Goal: Transaction & Acquisition: Purchase product/service

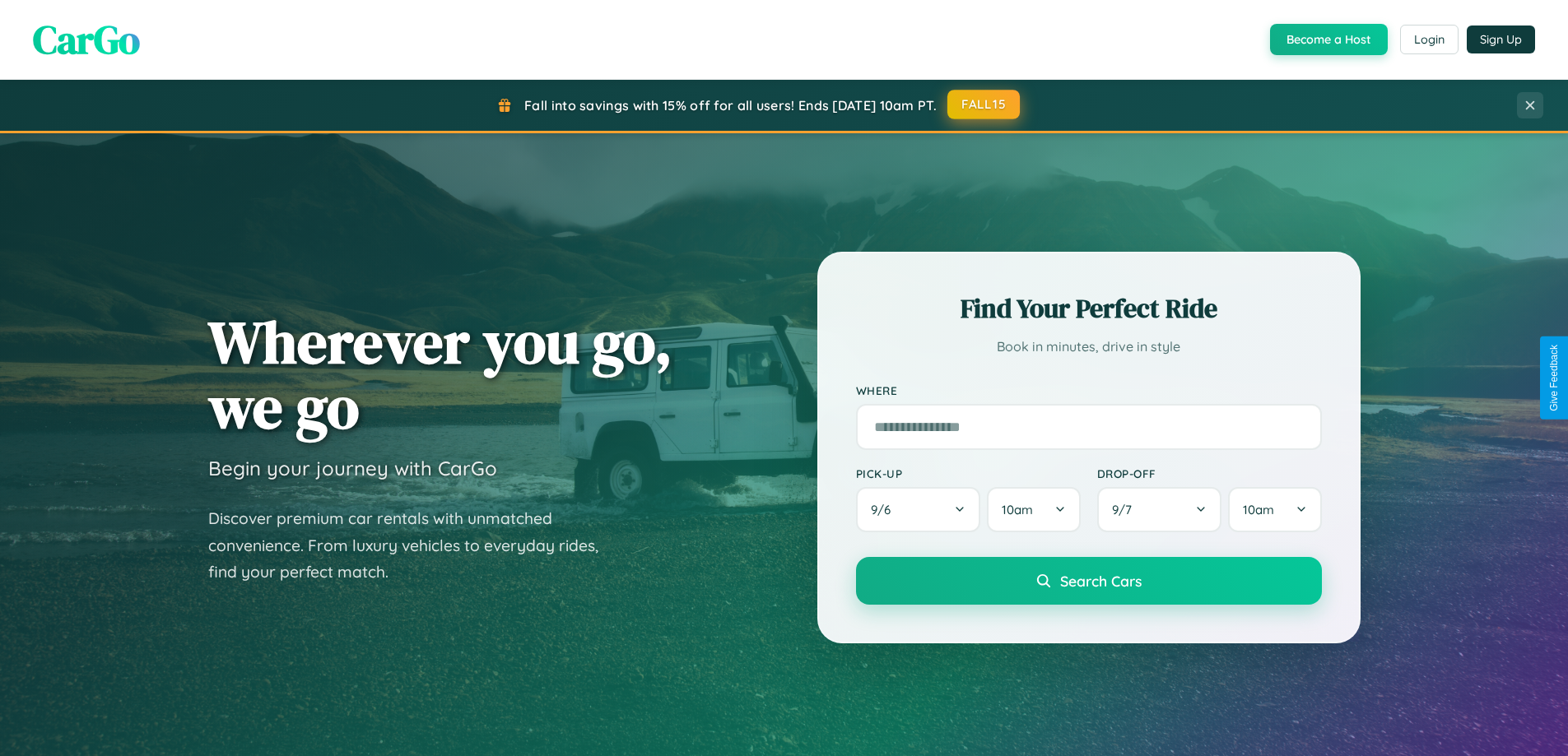
click at [984, 105] on button "FALL15" at bounding box center [983, 104] width 73 height 30
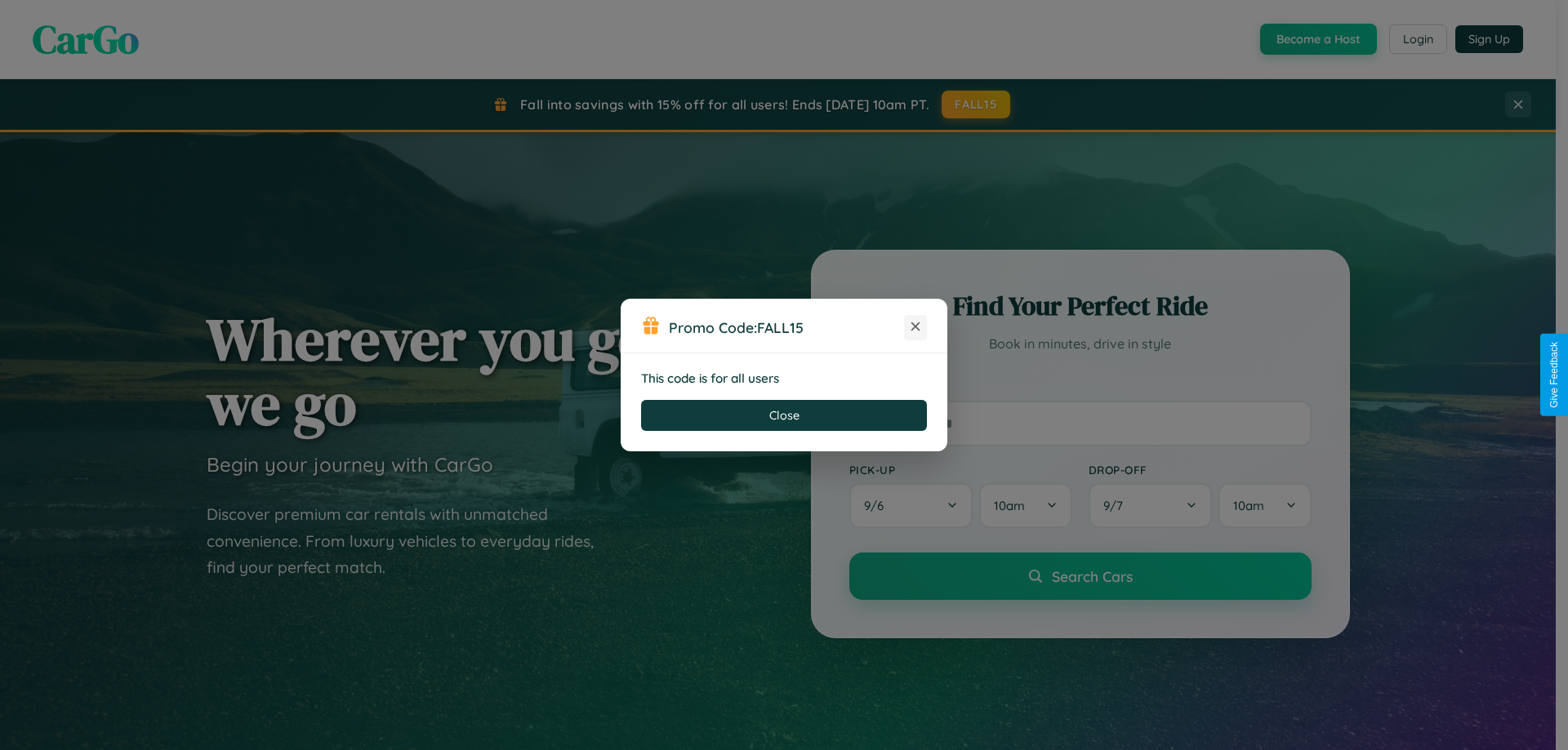
click at [916, 327] on icon at bounding box center [915, 326] width 16 height 16
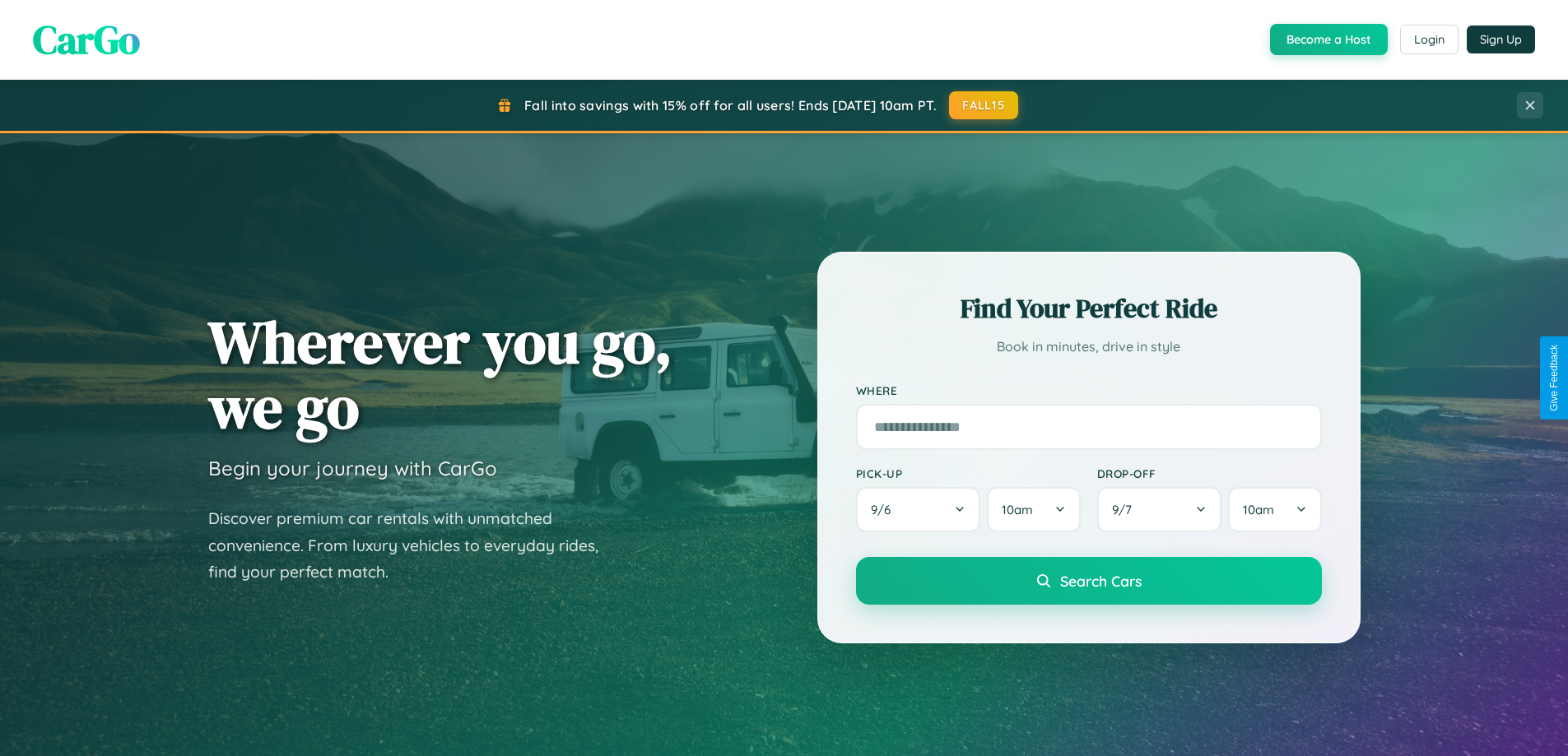
scroll to position [709, 0]
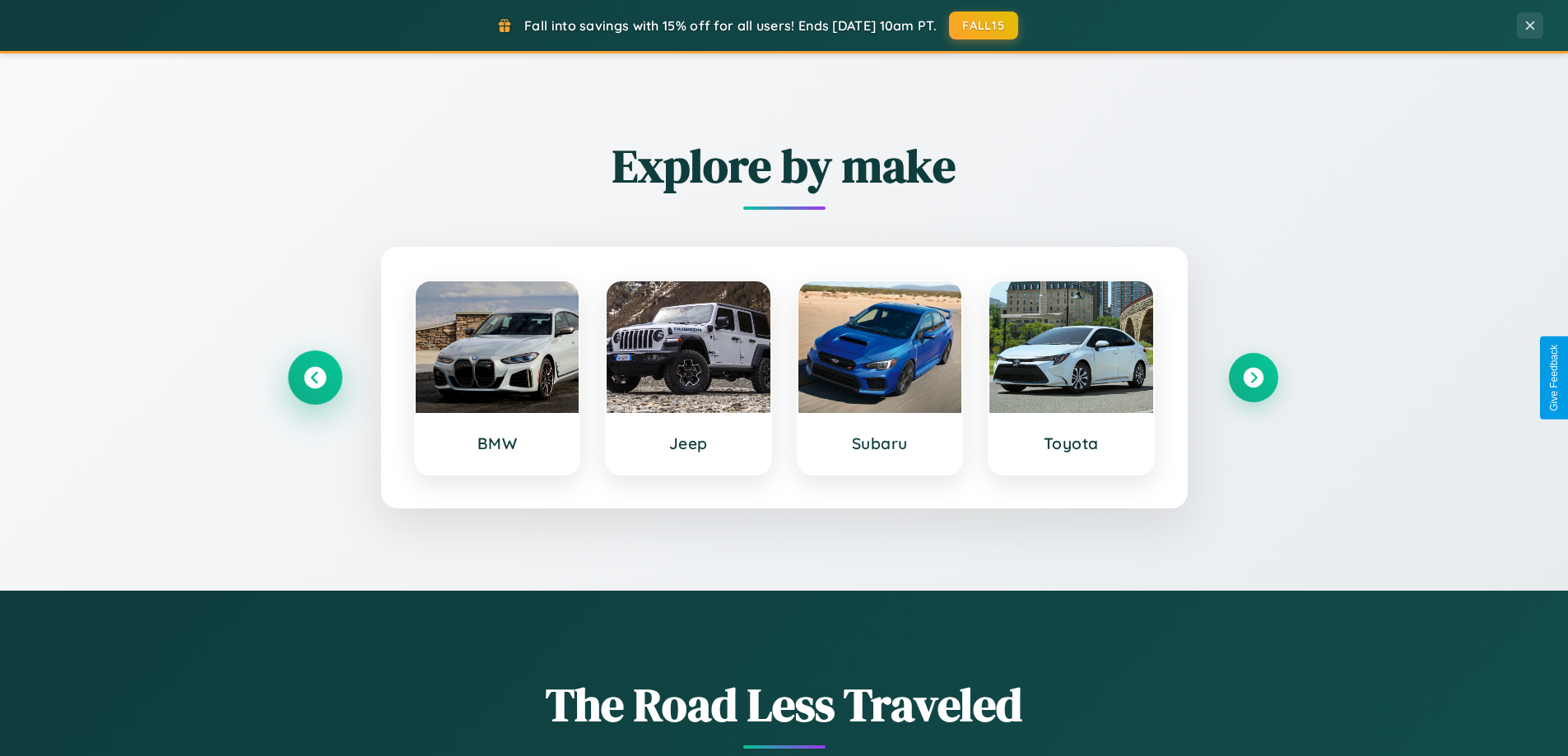
click at [314, 378] on icon at bounding box center [314, 378] width 22 height 22
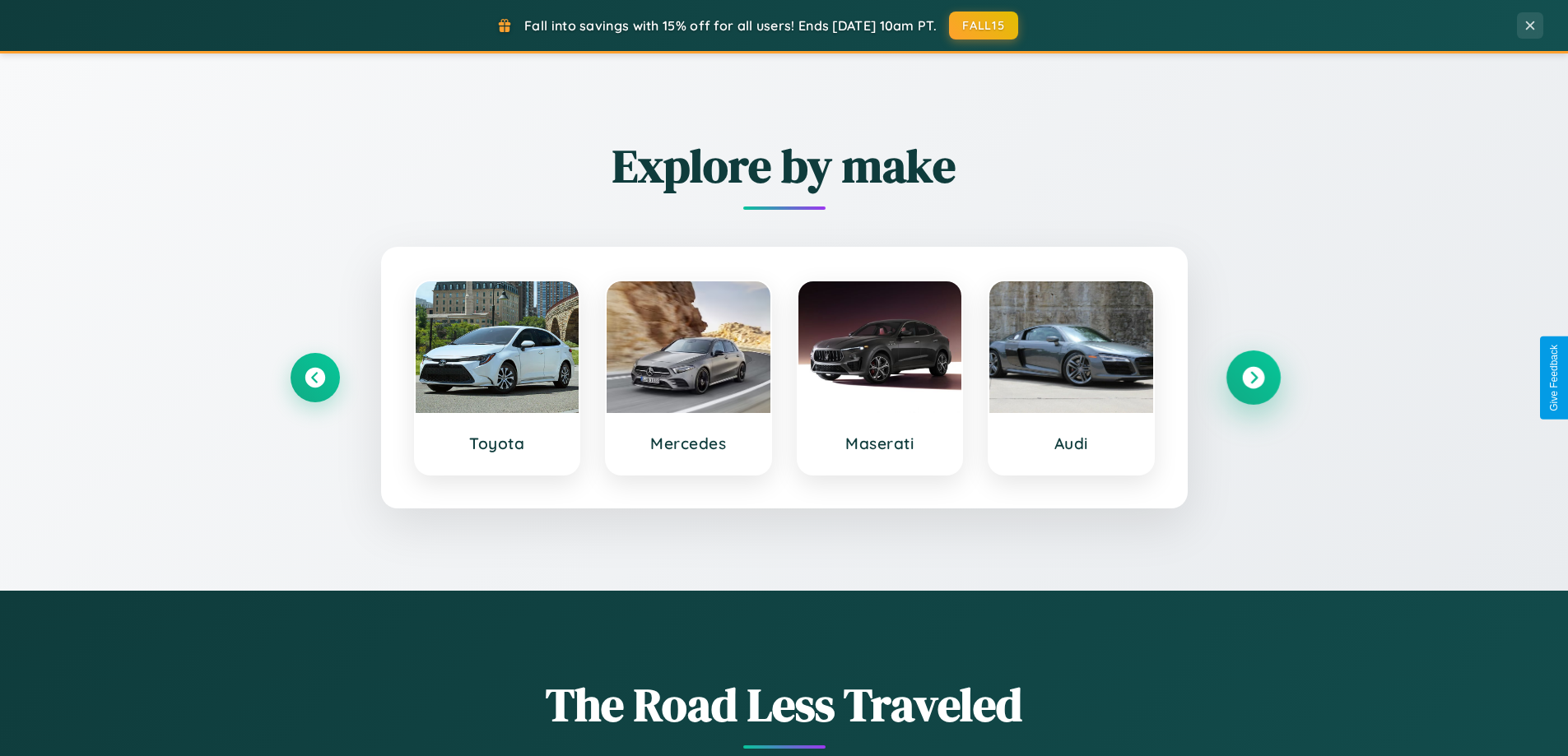
click at [1253, 378] on icon at bounding box center [1253, 378] width 22 height 22
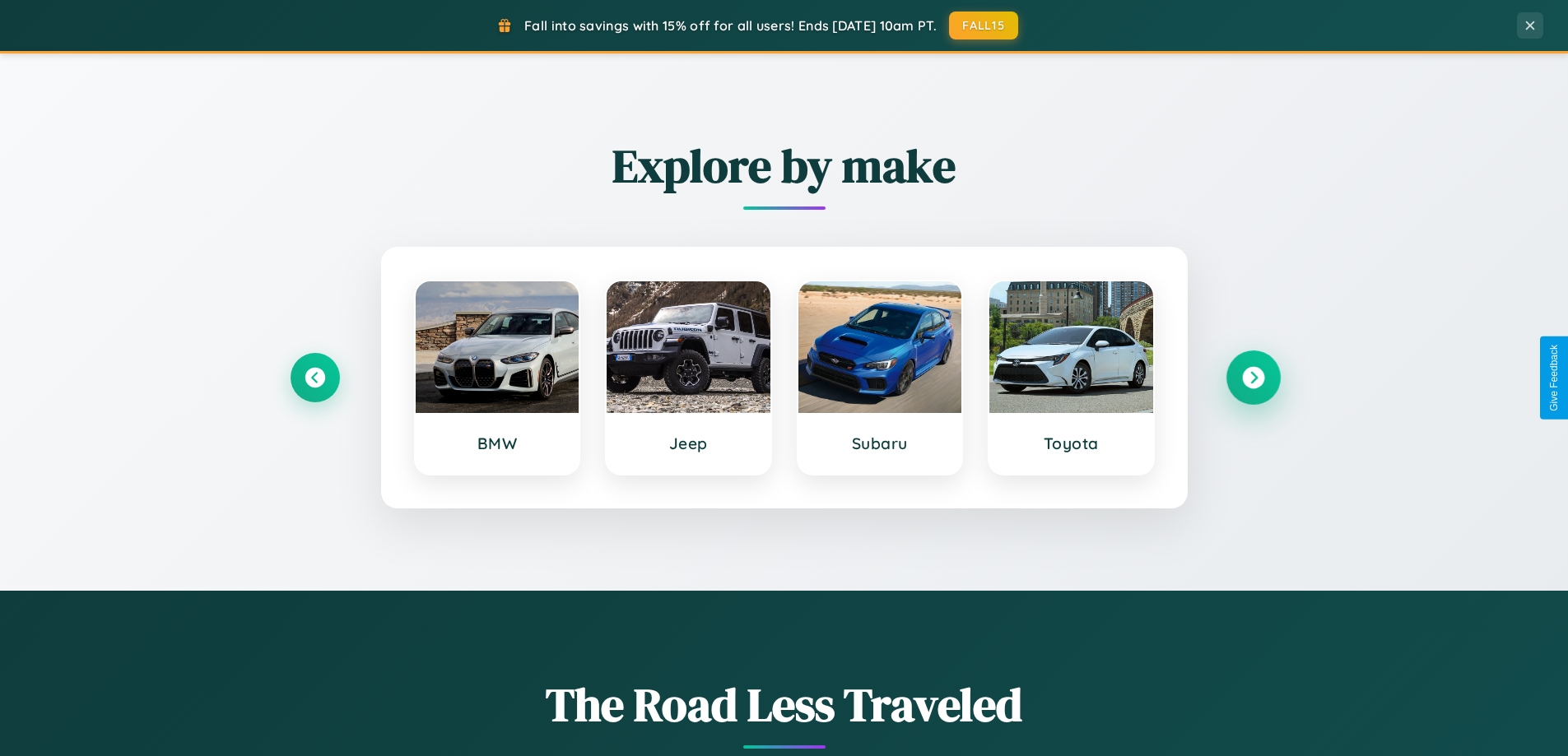
click at [1253, 378] on icon at bounding box center [1253, 378] width 22 height 22
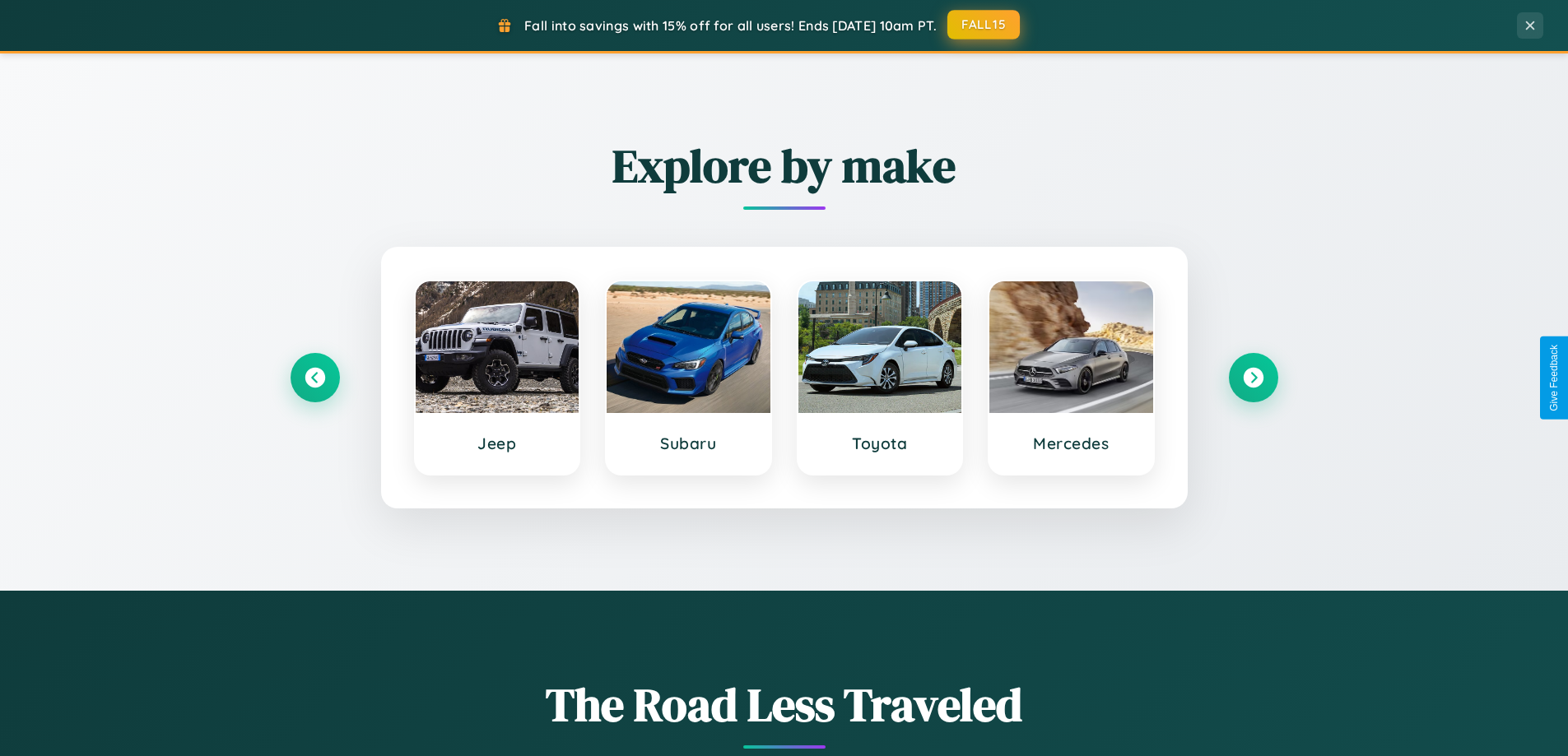
click at [984, 25] on button "FALL15" at bounding box center [983, 24] width 73 height 30
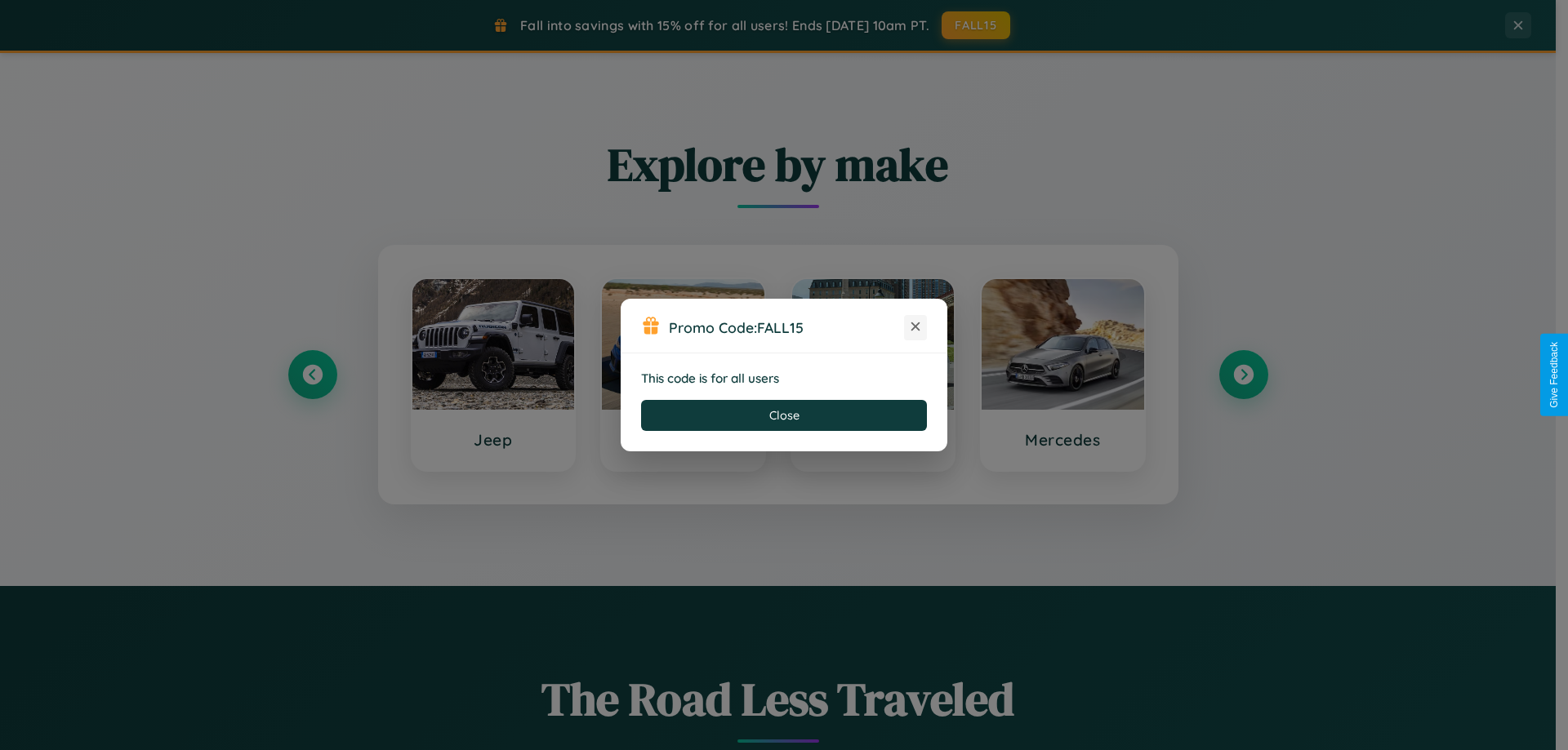
click at [916, 327] on icon at bounding box center [915, 326] width 16 height 16
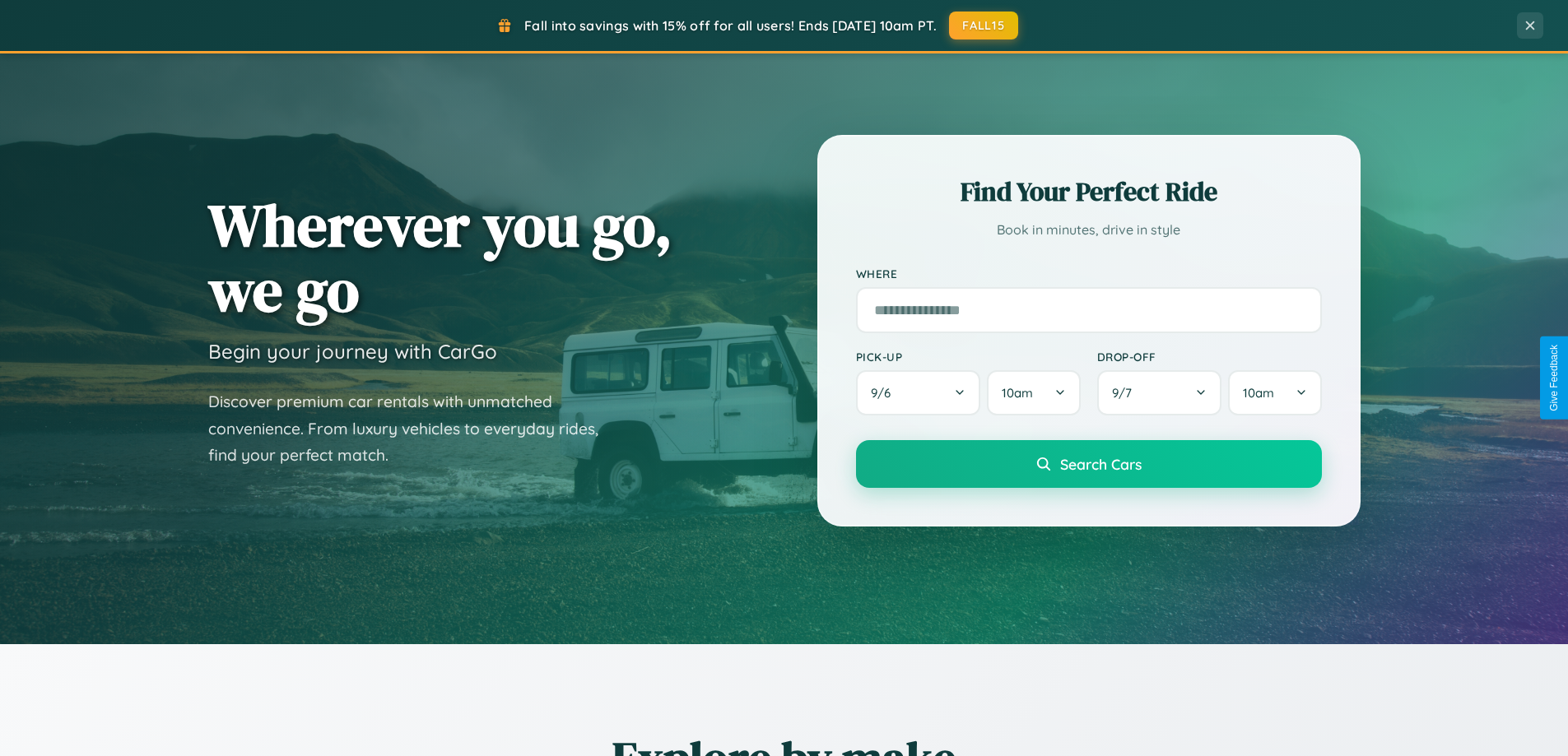
scroll to position [49, 0]
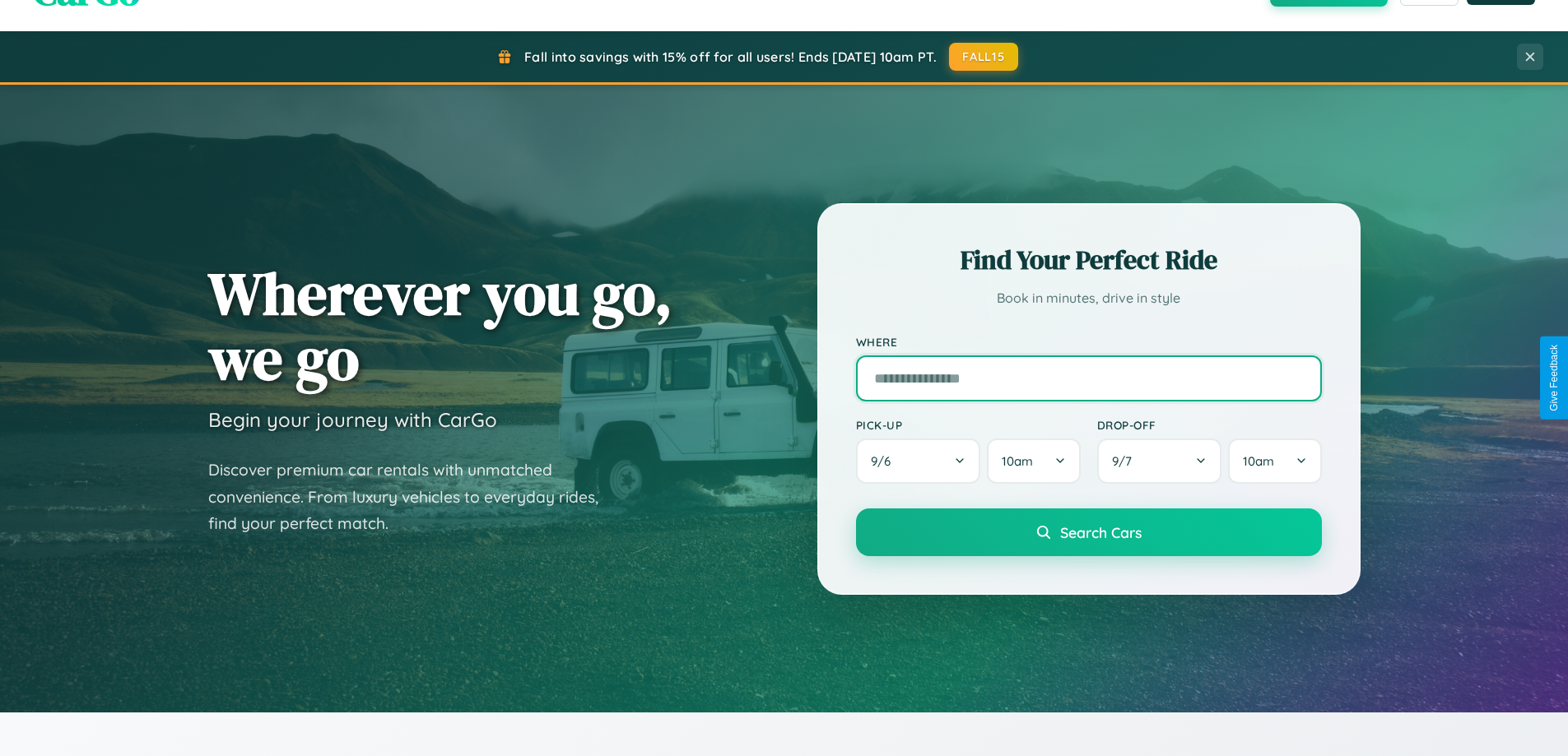
click at [1088, 378] on input "text" at bounding box center [1089, 378] width 466 height 46
type input "**********"
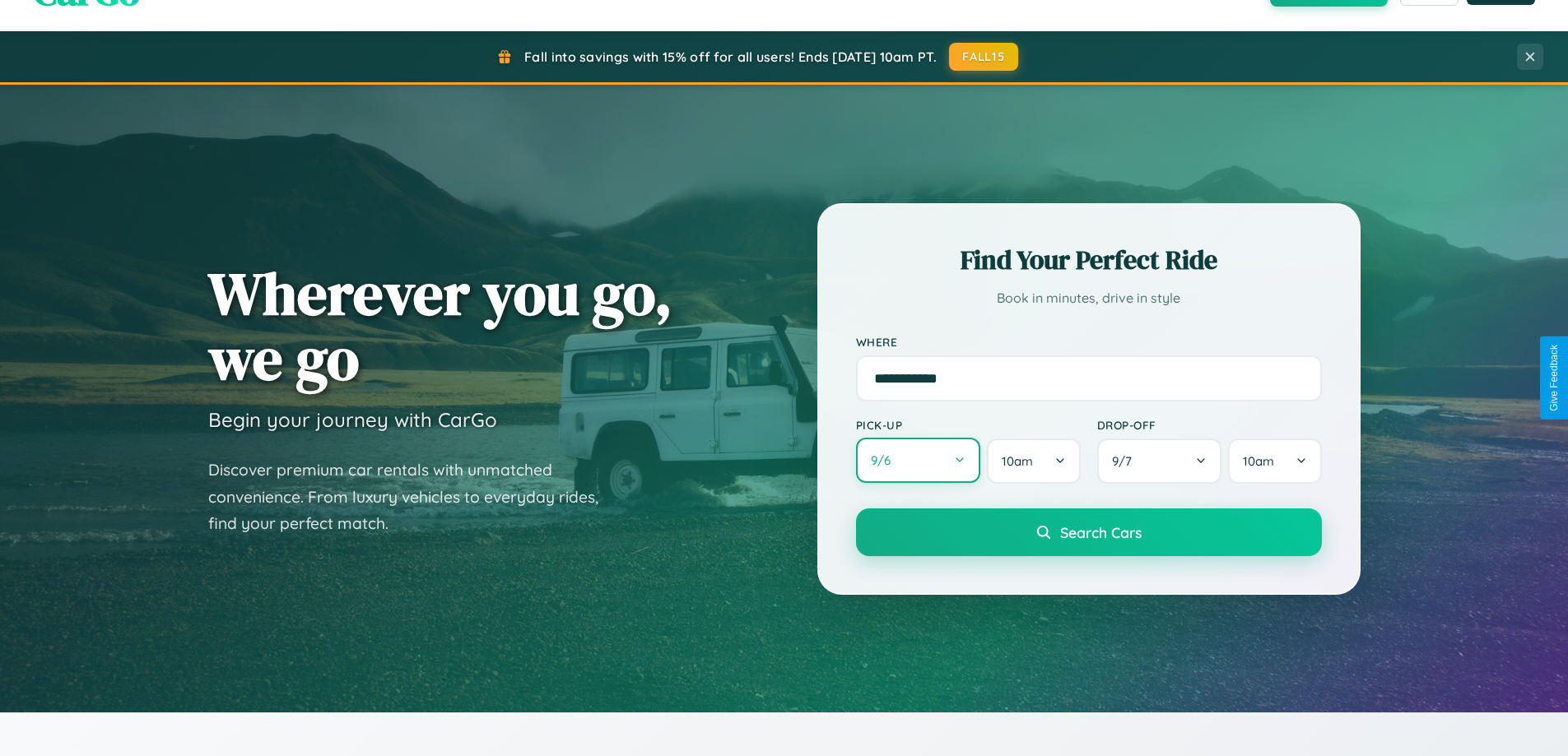
click at [917, 461] on button "9 / 6" at bounding box center [918, 460] width 126 height 45
select select "*"
select select "****"
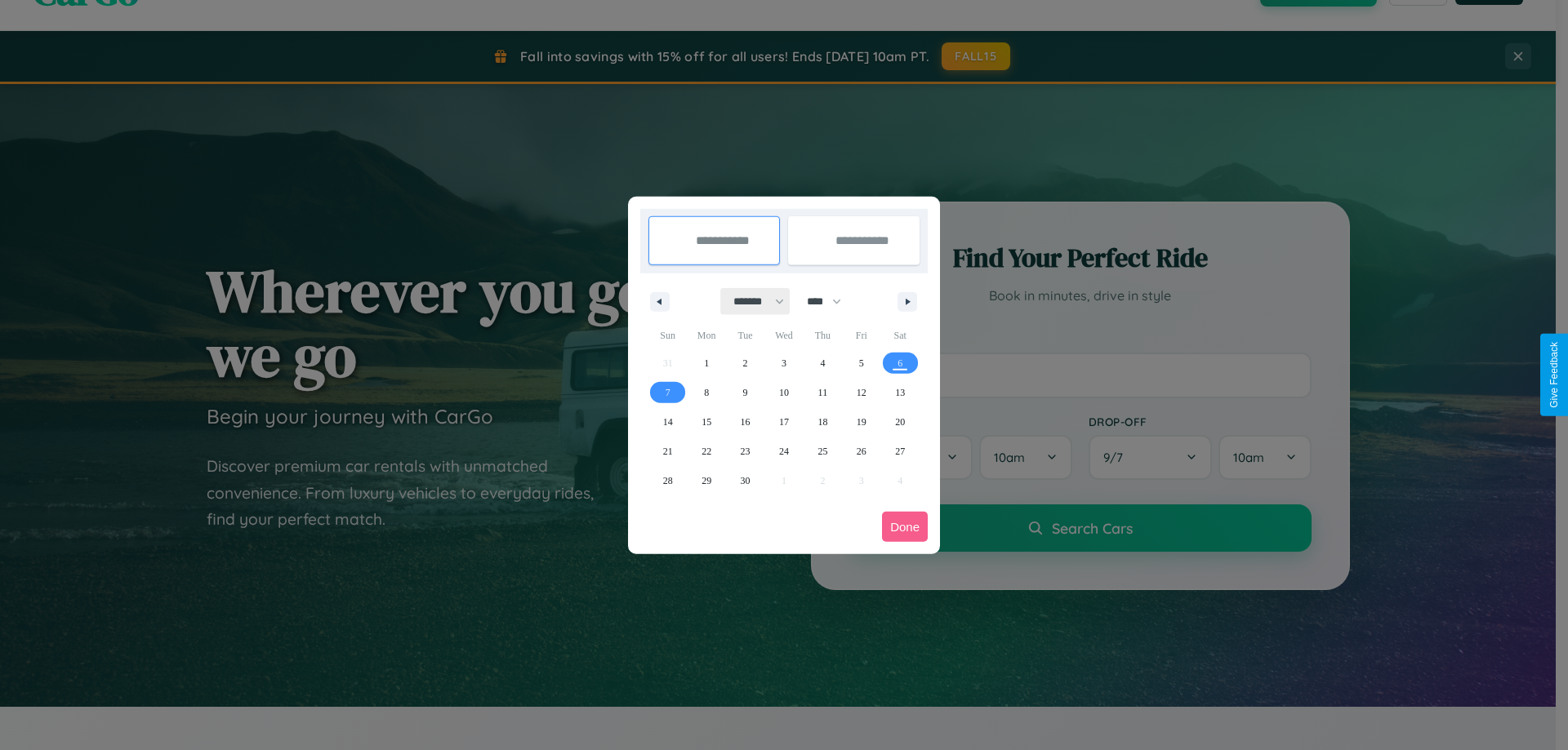
drag, startPoint x: 751, startPoint y: 301, endPoint x: 784, endPoint y: 327, distance: 42.0
click at [751, 301] on select "******* ******** ***** ***** *** **** **** ****** ********* ******* ******** **…" at bounding box center [755, 301] width 69 height 27
select select "*"
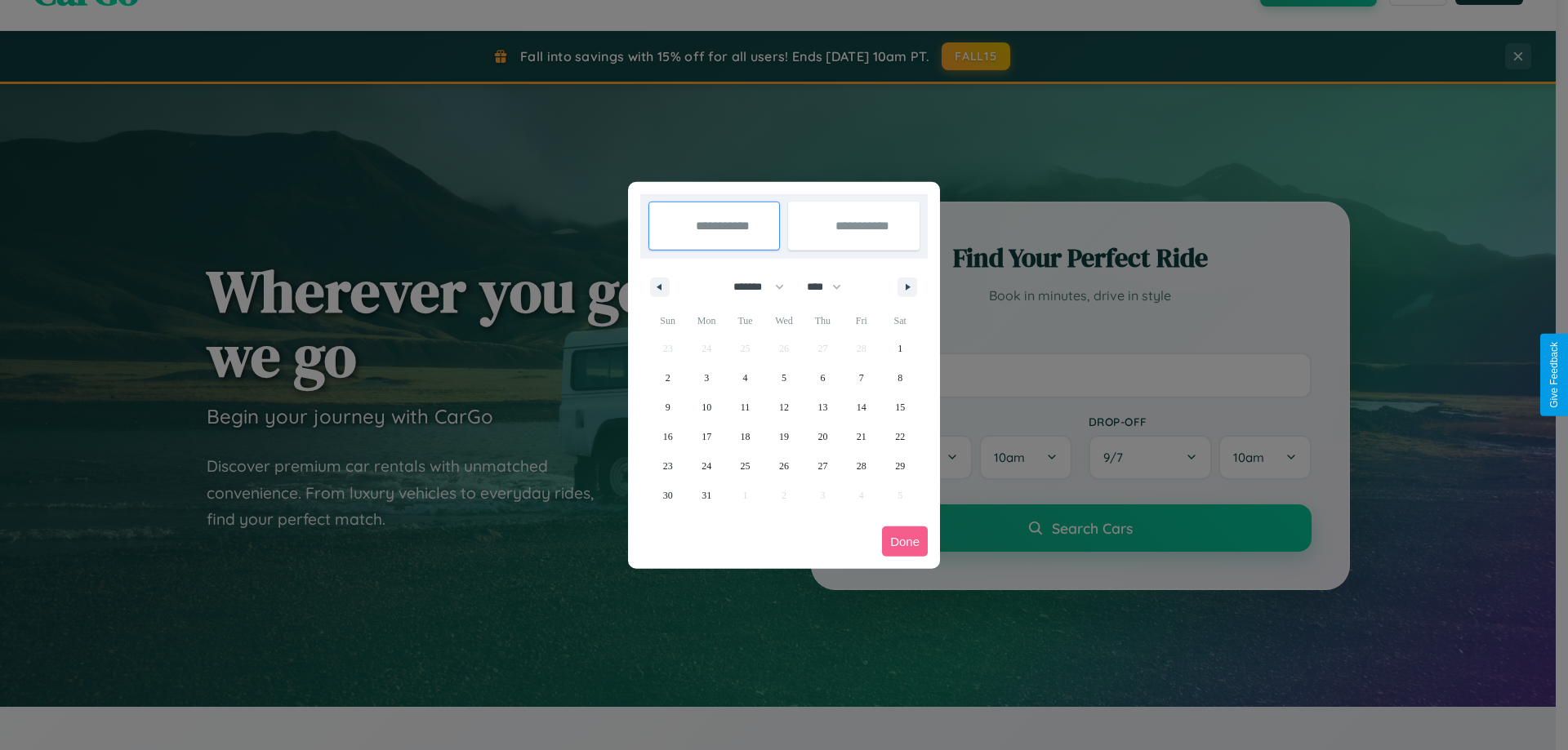
drag, startPoint x: 831, startPoint y: 286, endPoint x: 784, endPoint y: 327, distance: 62.4
click at [831, 286] on select "**** **** **** **** **** **** **** **** **** **** **** **** **** **** **** ****…" at bounding box center [823, 287] width 49 height 27
select select "****"
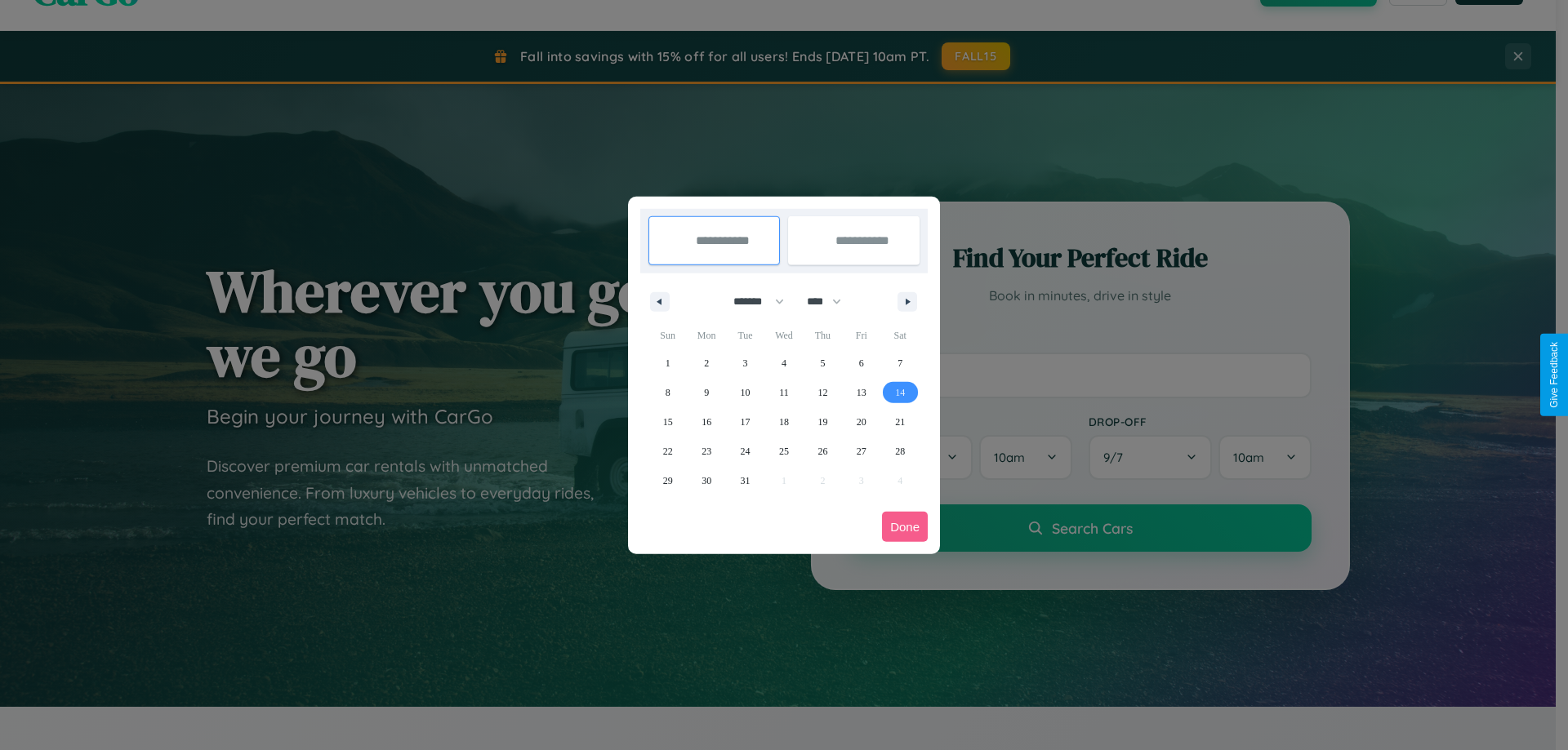
click at [900, 392] on span "14" at bounding box center [900, 393] width 10 height 29
type input "**********"
click at [707, 451] on span "23" at bounding box center [707, 451] width 10 height 29
type input "**********"
click at [904, 527] on button "Done" at bounding box center [904, 527] width 46 height 30
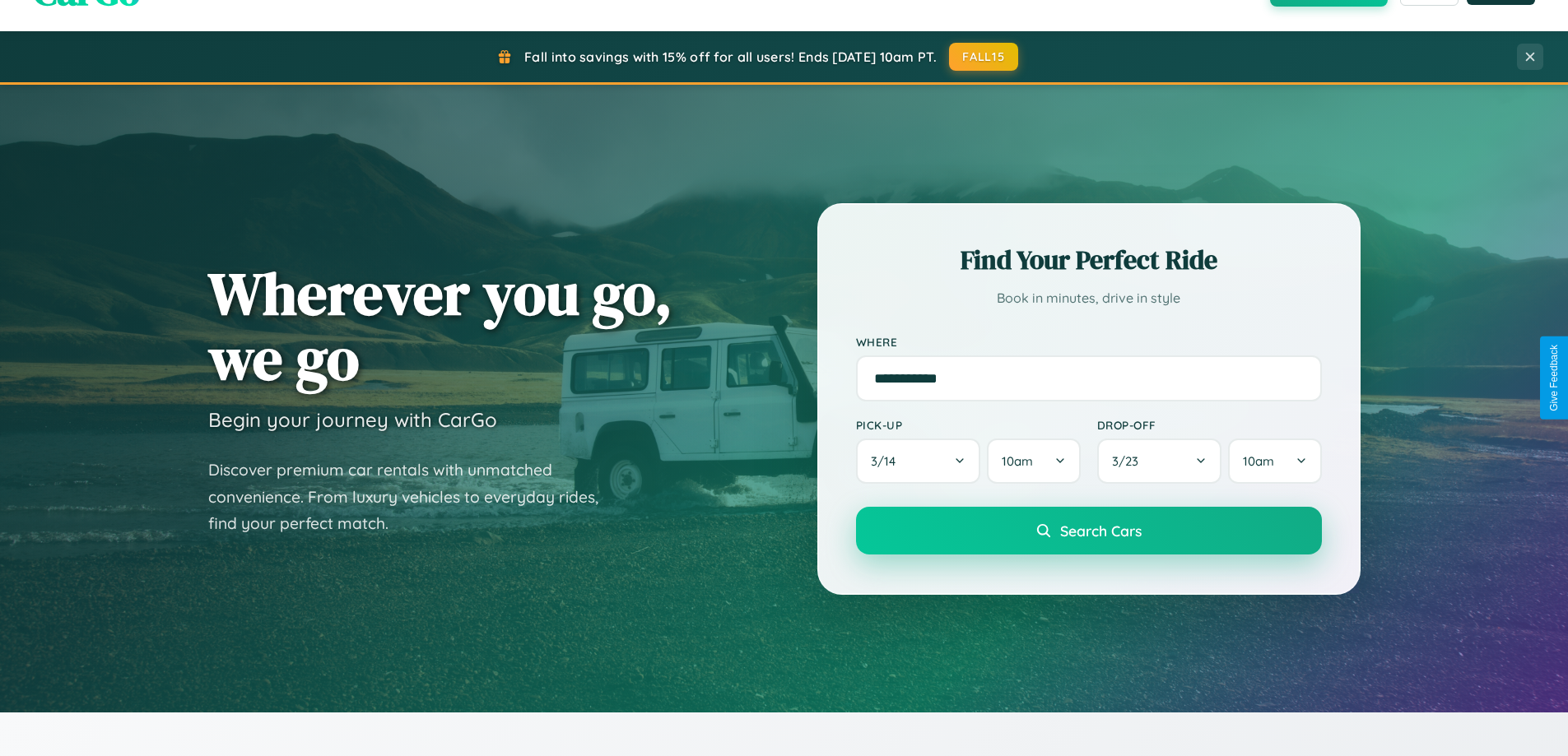
click at [1088, 531] on span "Search Cars" at bounding box center [1100, 530] width 81 height 18
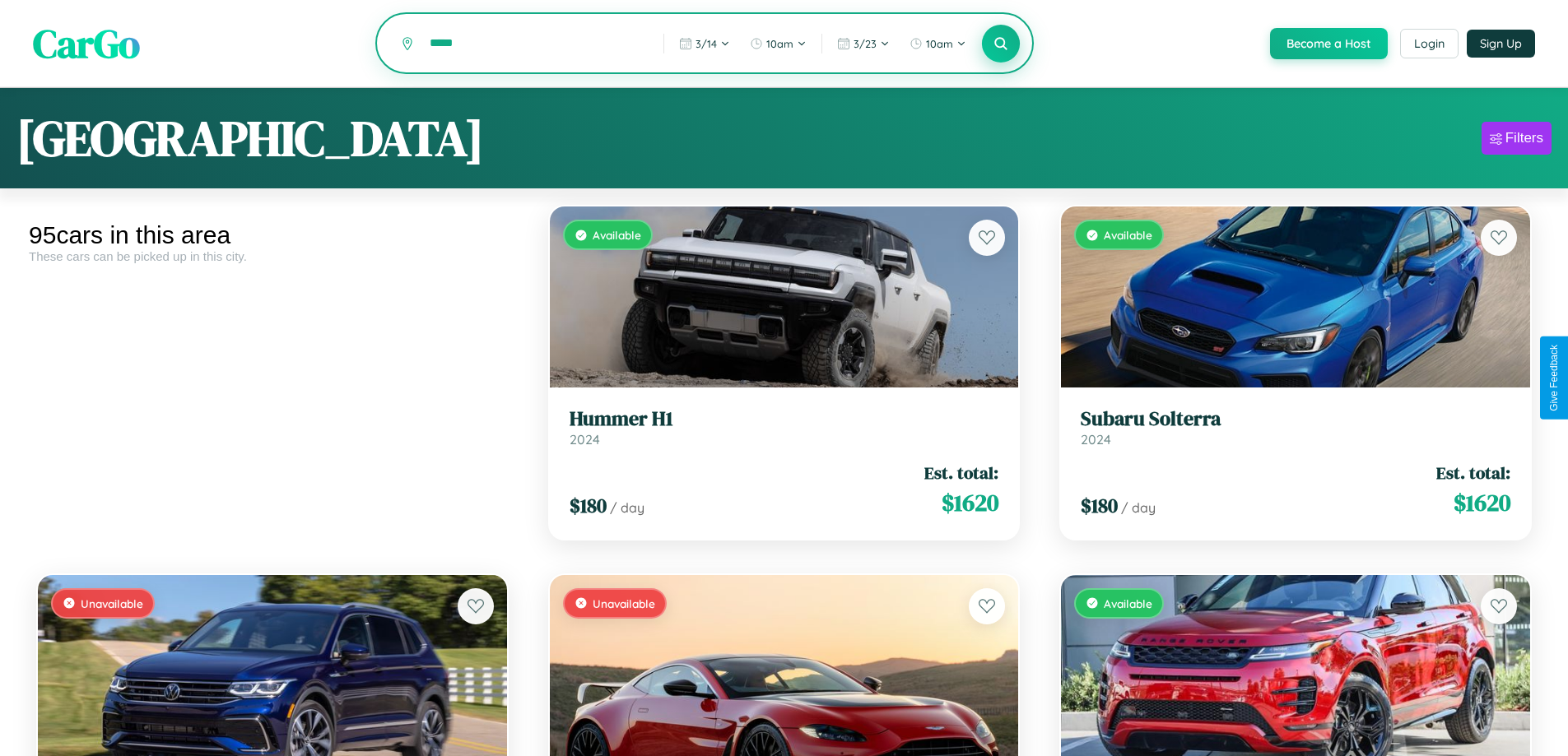
type input "*****"
click at [1000, 44] on icon at bounding box center [1001, 43] width 15 height 15
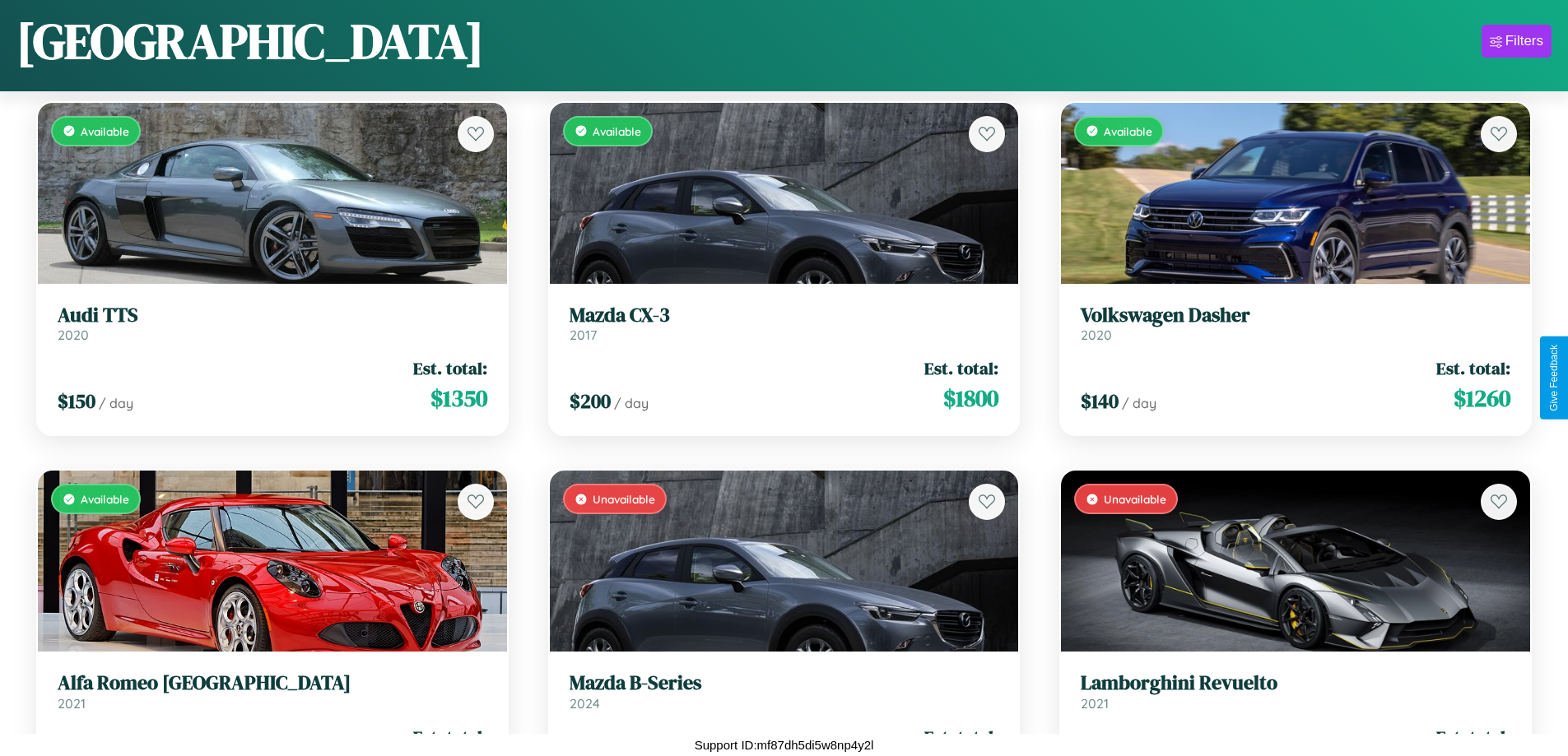
scroll to position [10548, 0]
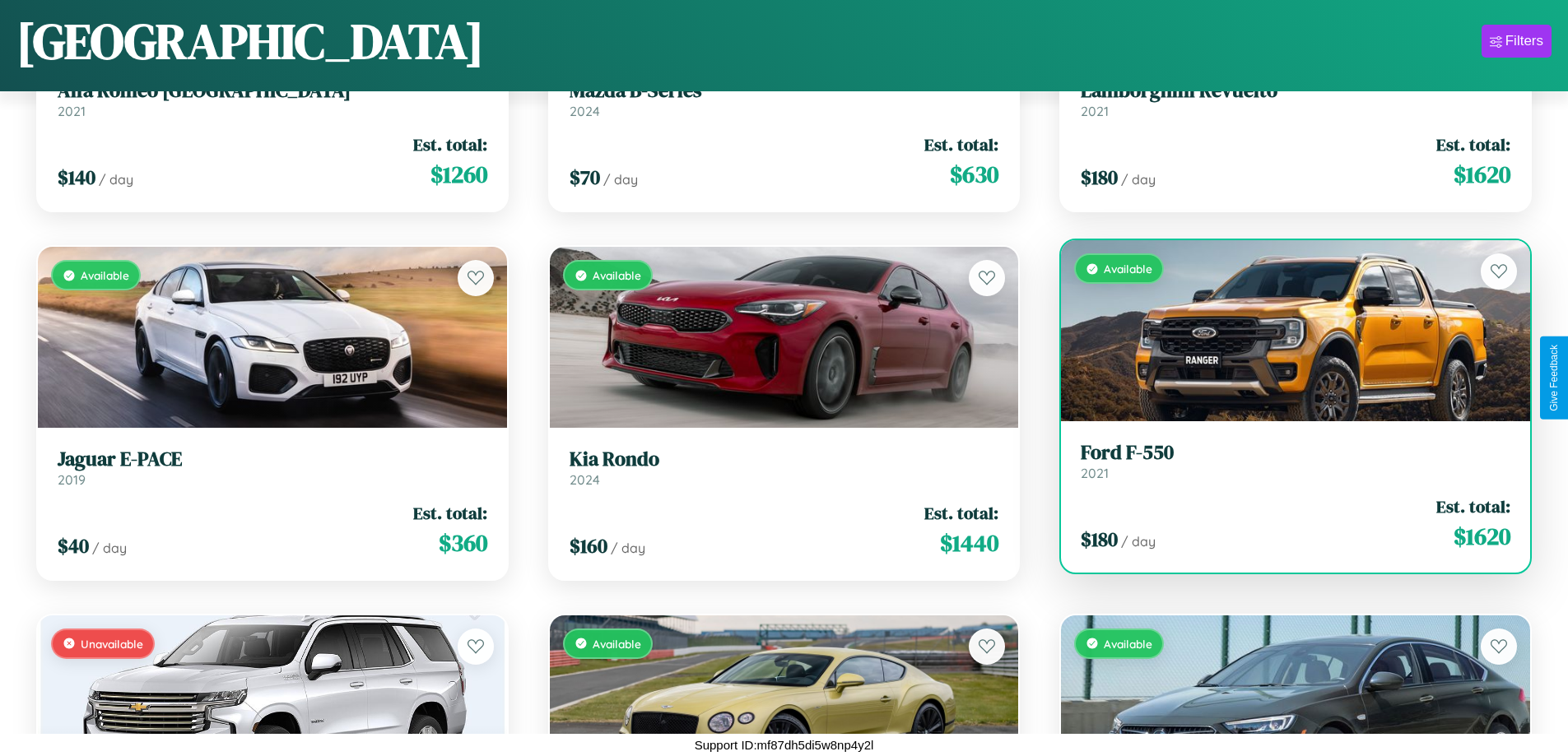
click at [1284, 461] on h3 "Ford F-550" at bounding box center [1295, 452] width 429 height 24
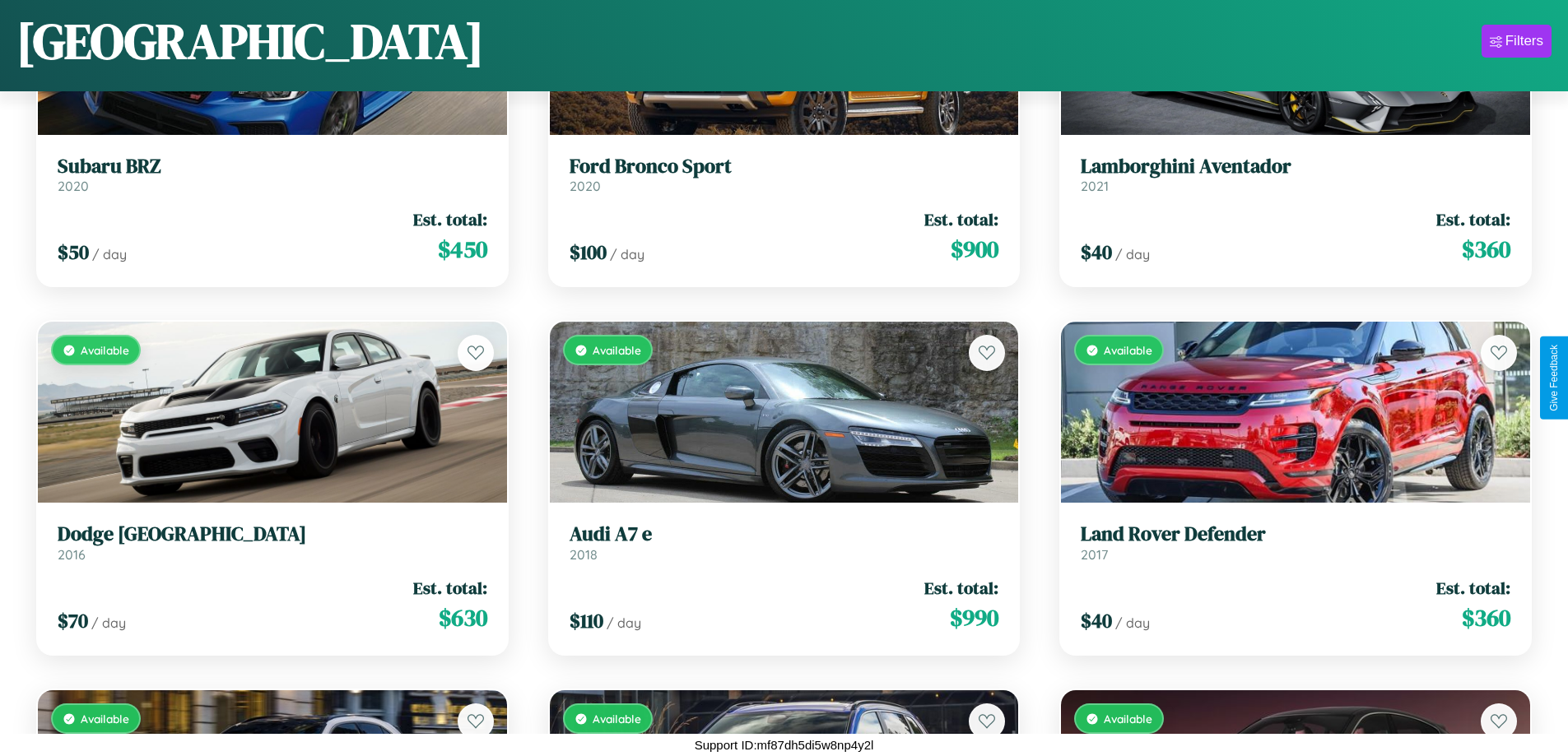
scroll to position [5390, 0]
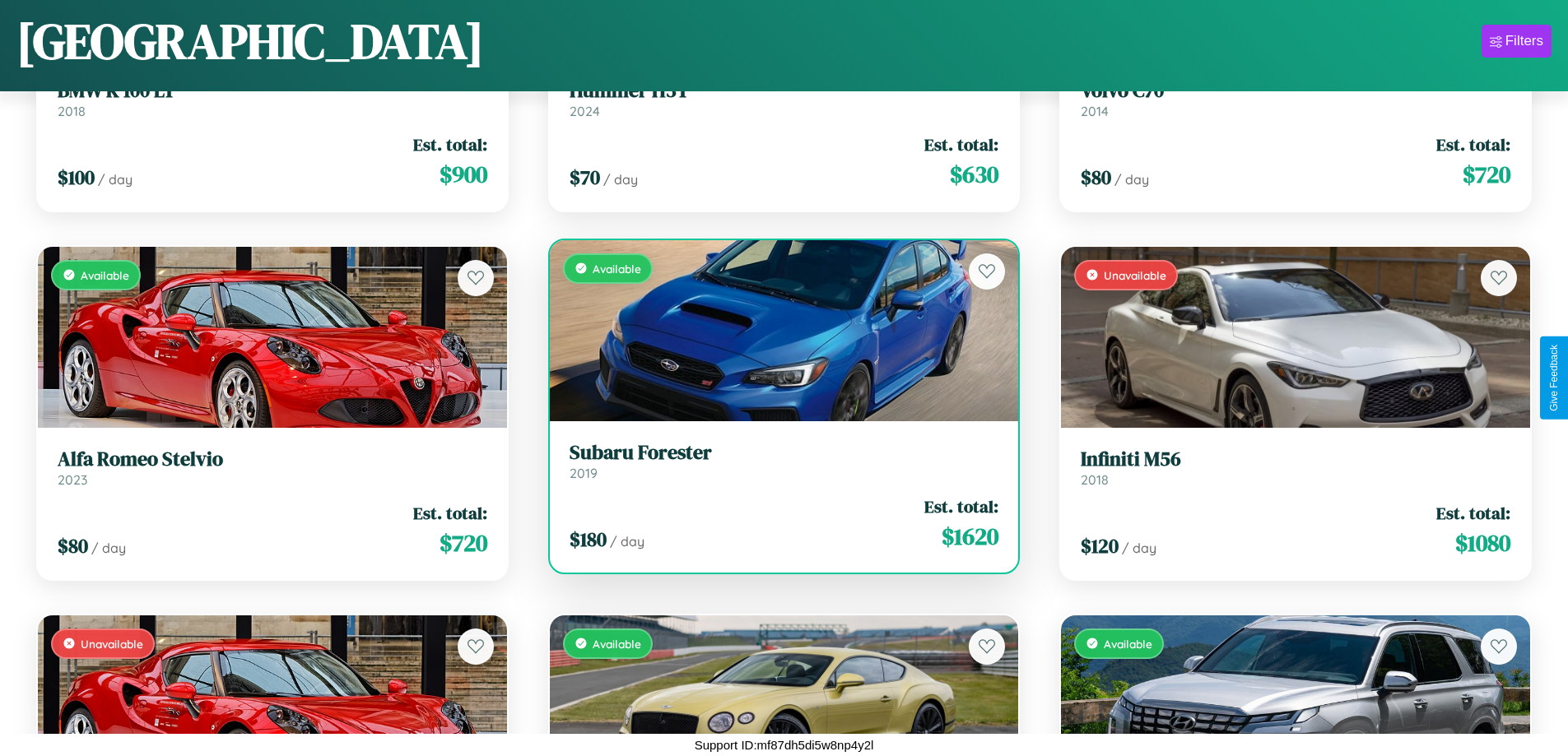
click at [777, 330] on div "Available" at bounding box center [784, 331] width 469 height 181
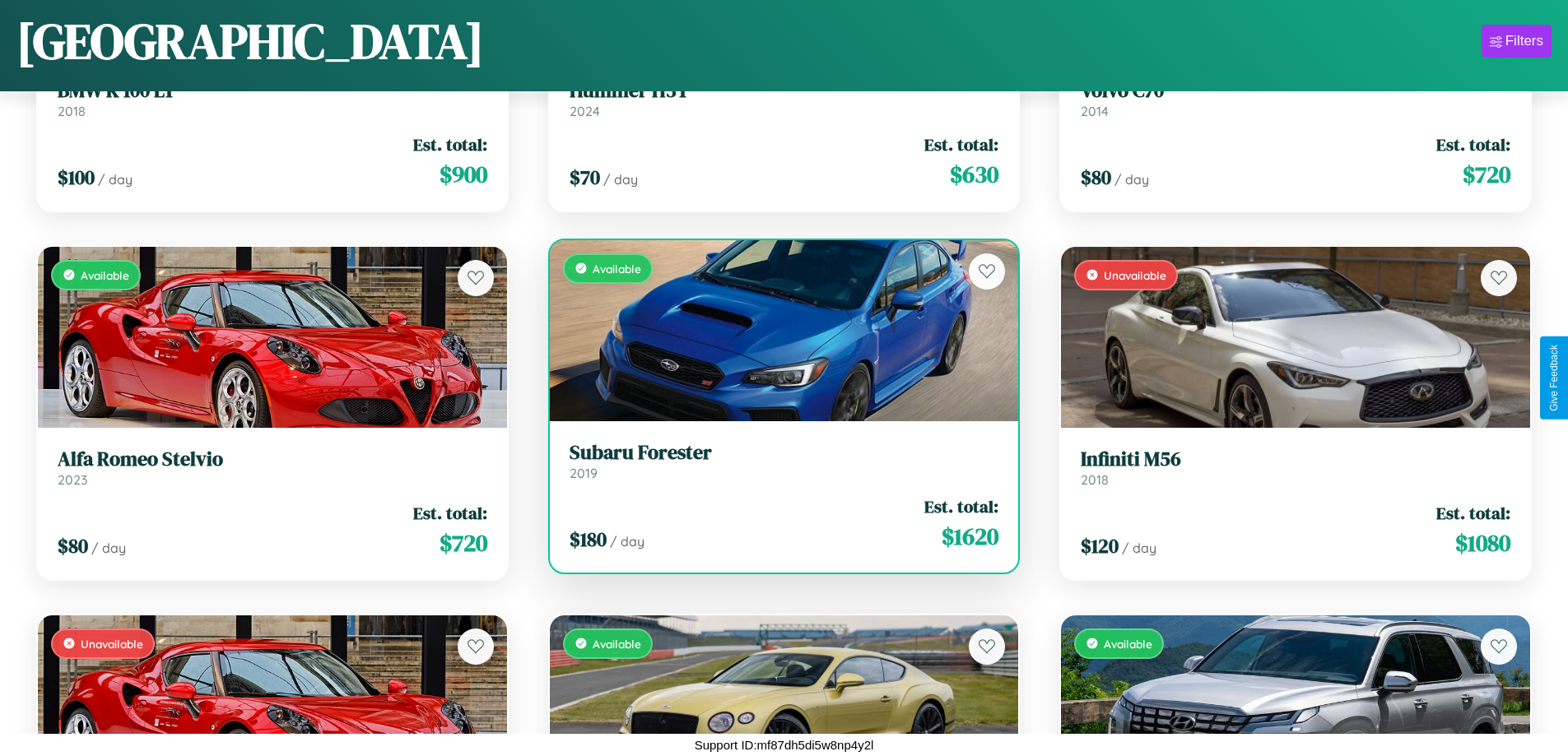
click at [777, 330] on div "Available" at bounding box center [784, 331] width 469 height 181
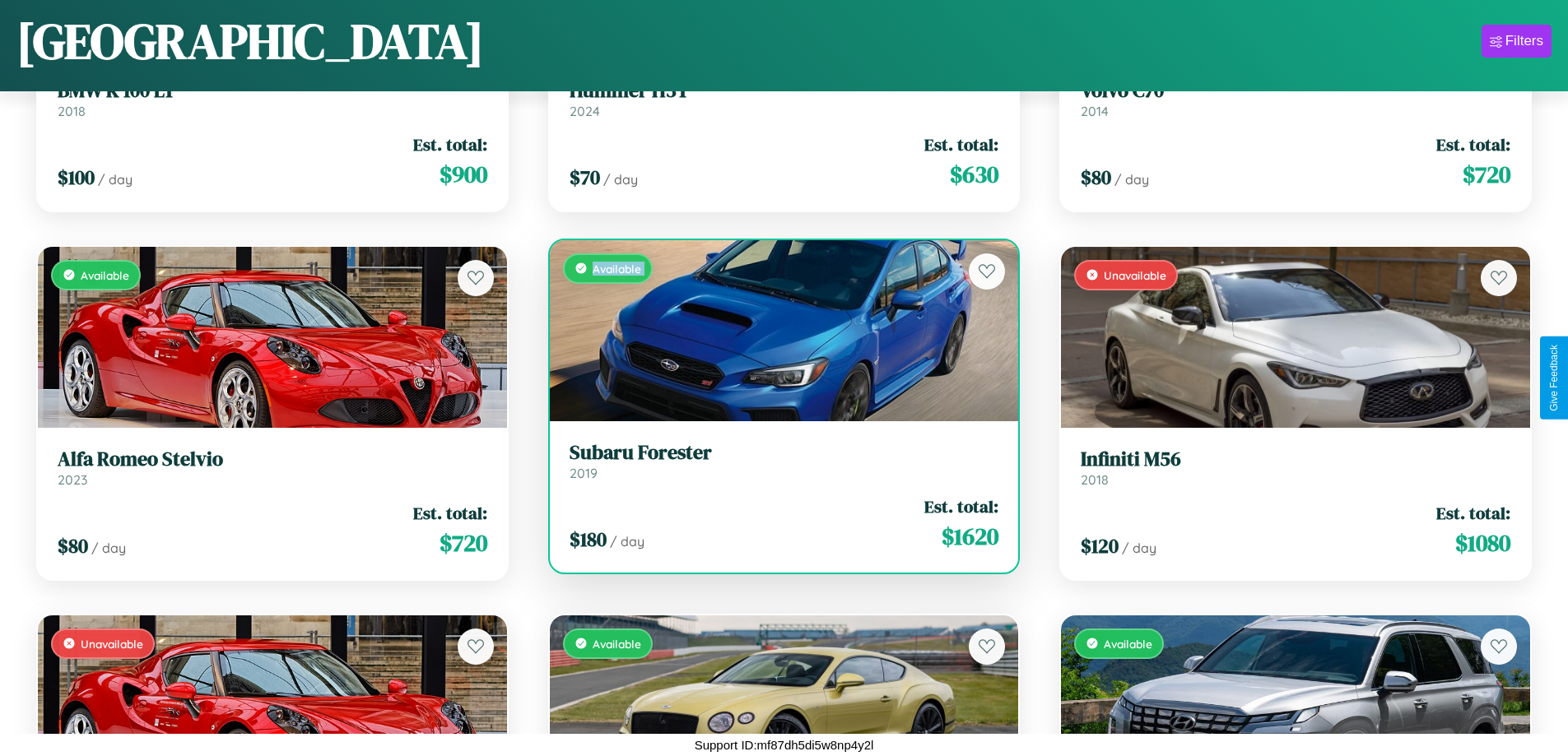
click at [777, 330] on div "Available" at bounding box center [784, 331] width 469 height 181
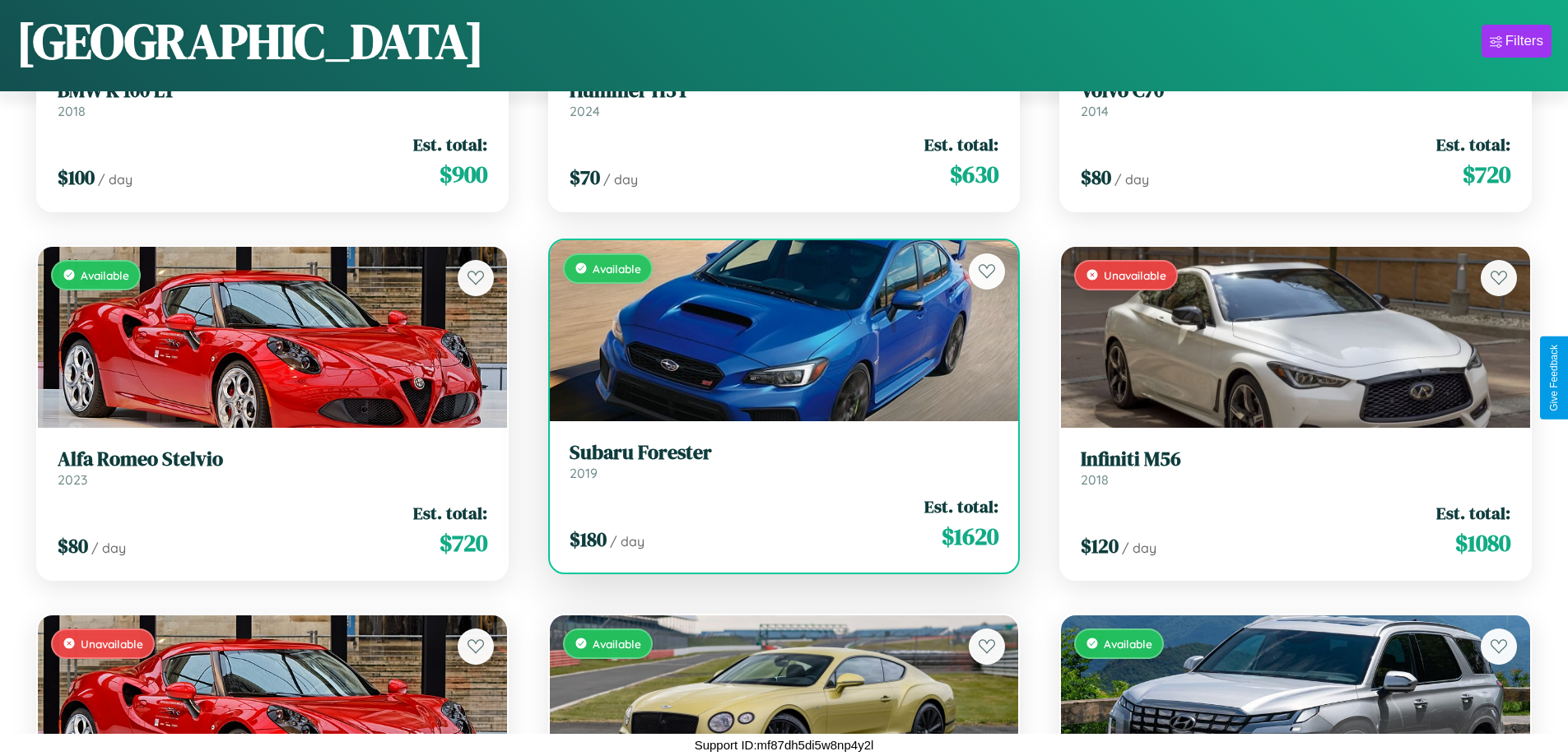
click at [777, 330] on div "Available" at bounding box center [784, 331] width 469 height 181
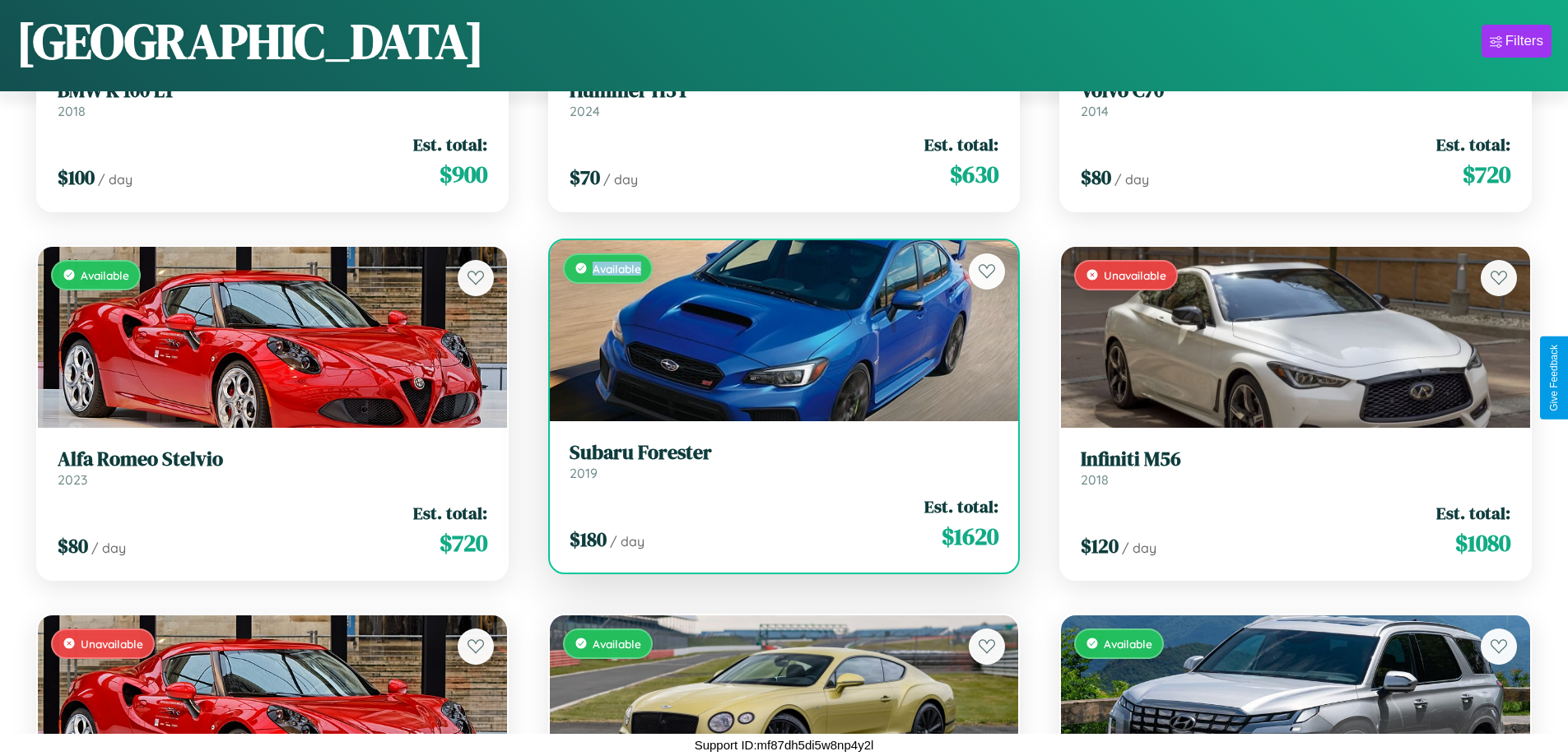
click at [777, 330] on div "Available" at bounding box center [784, 331] width 469 height 181
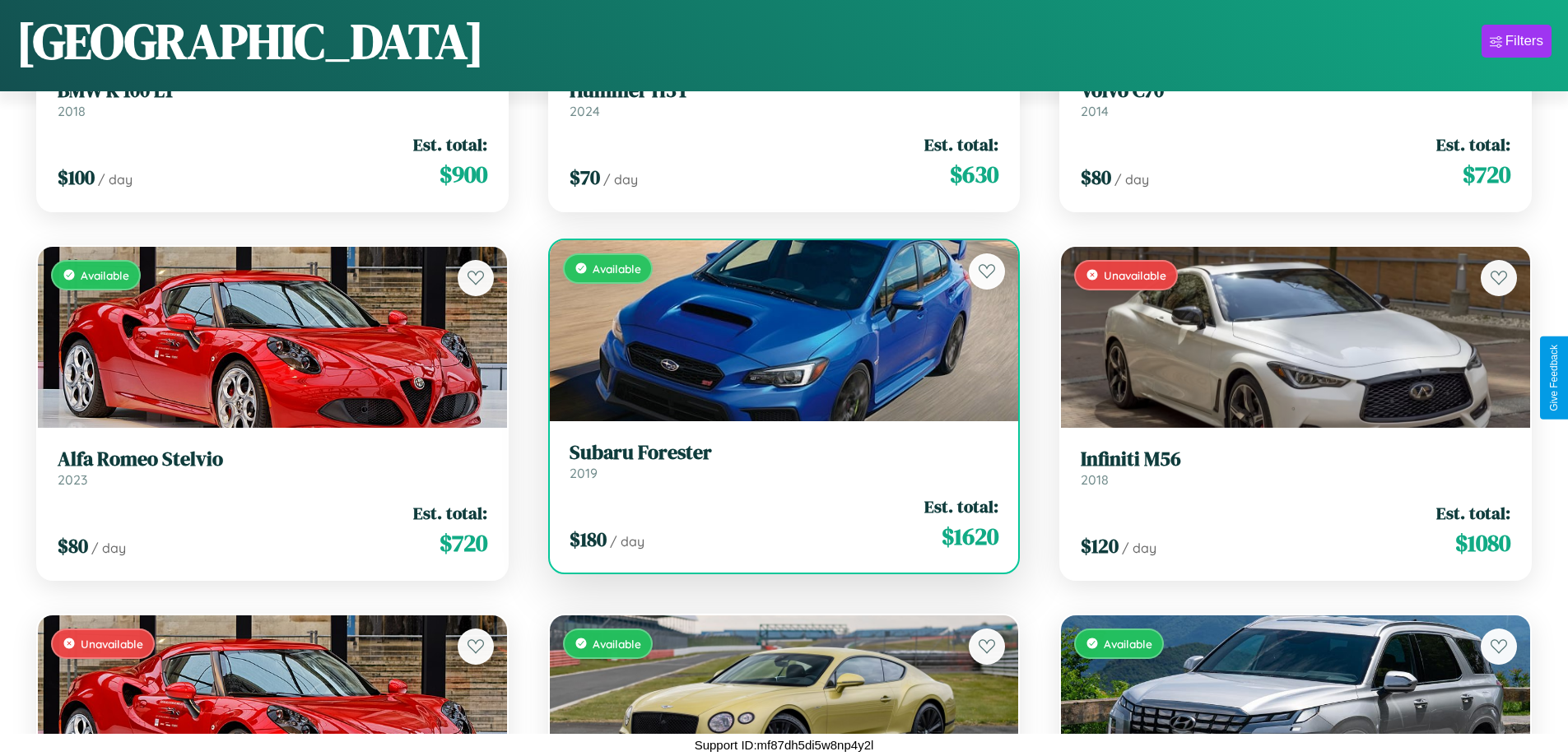
click at [777, 461] on h3 "Subaru Forester" at bounding box center [784, 452] width 429 height 24
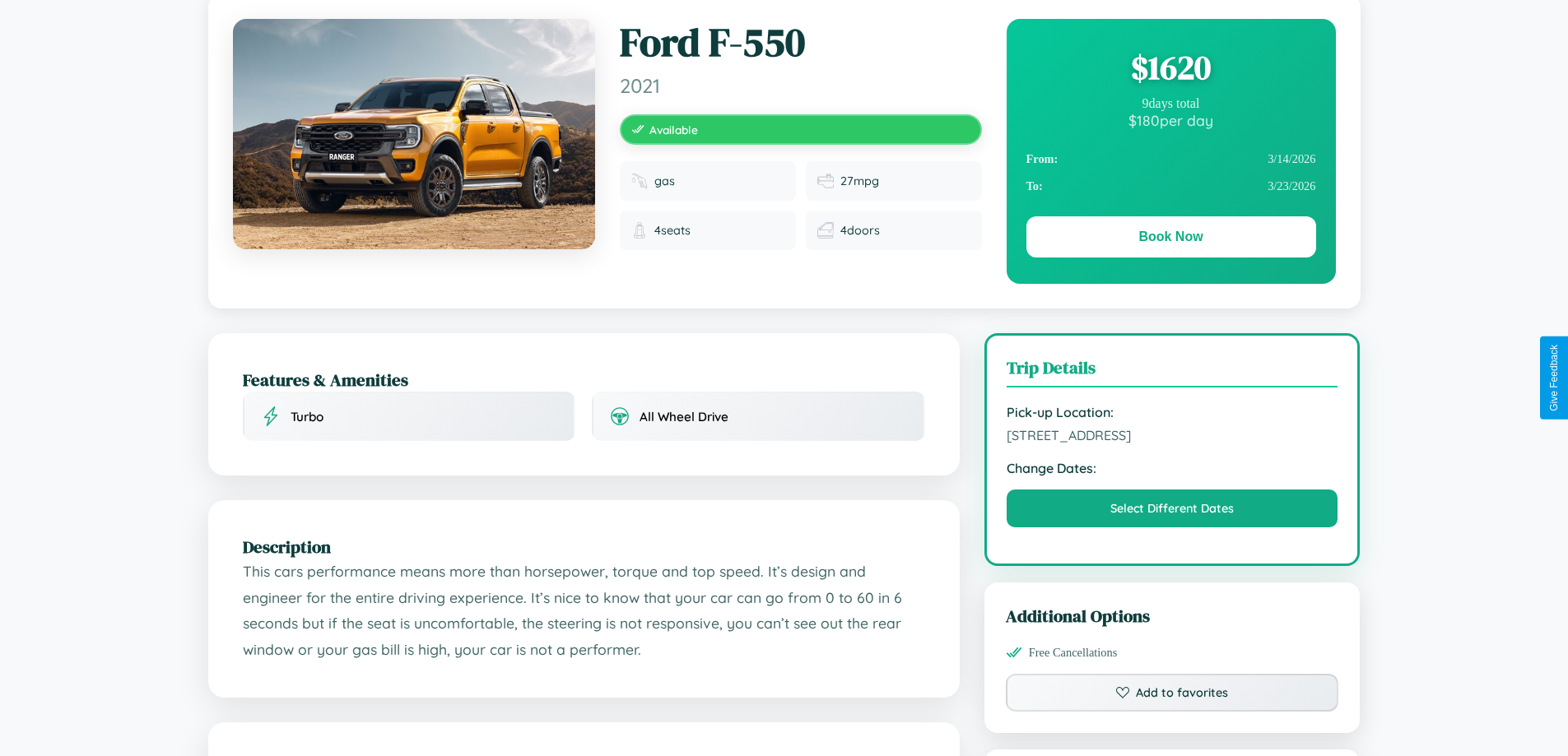
scroll to position [427, 0]
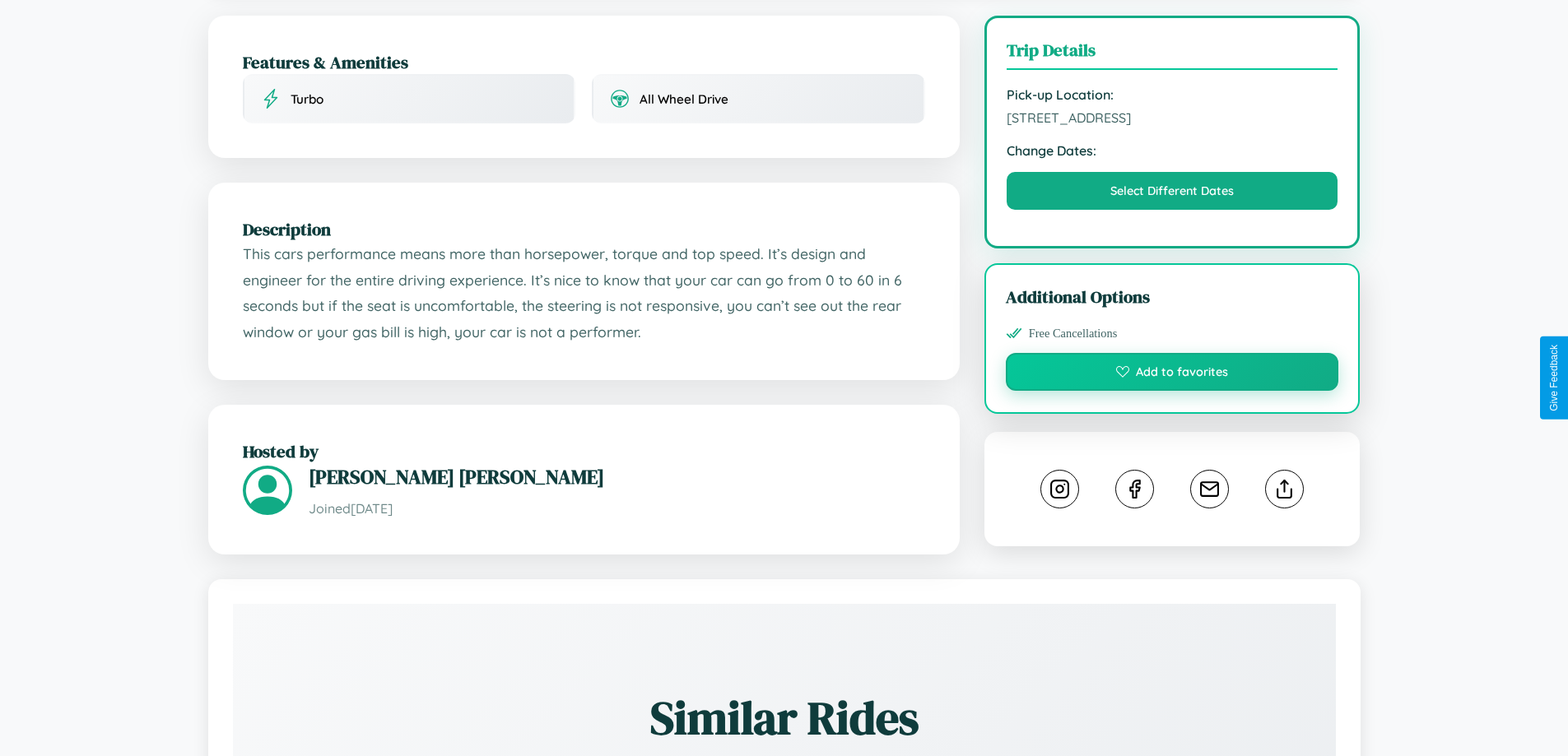
click at [1172, 375] on button "Add to favorites" at bounding box center [1172, 372] width 334 height 38
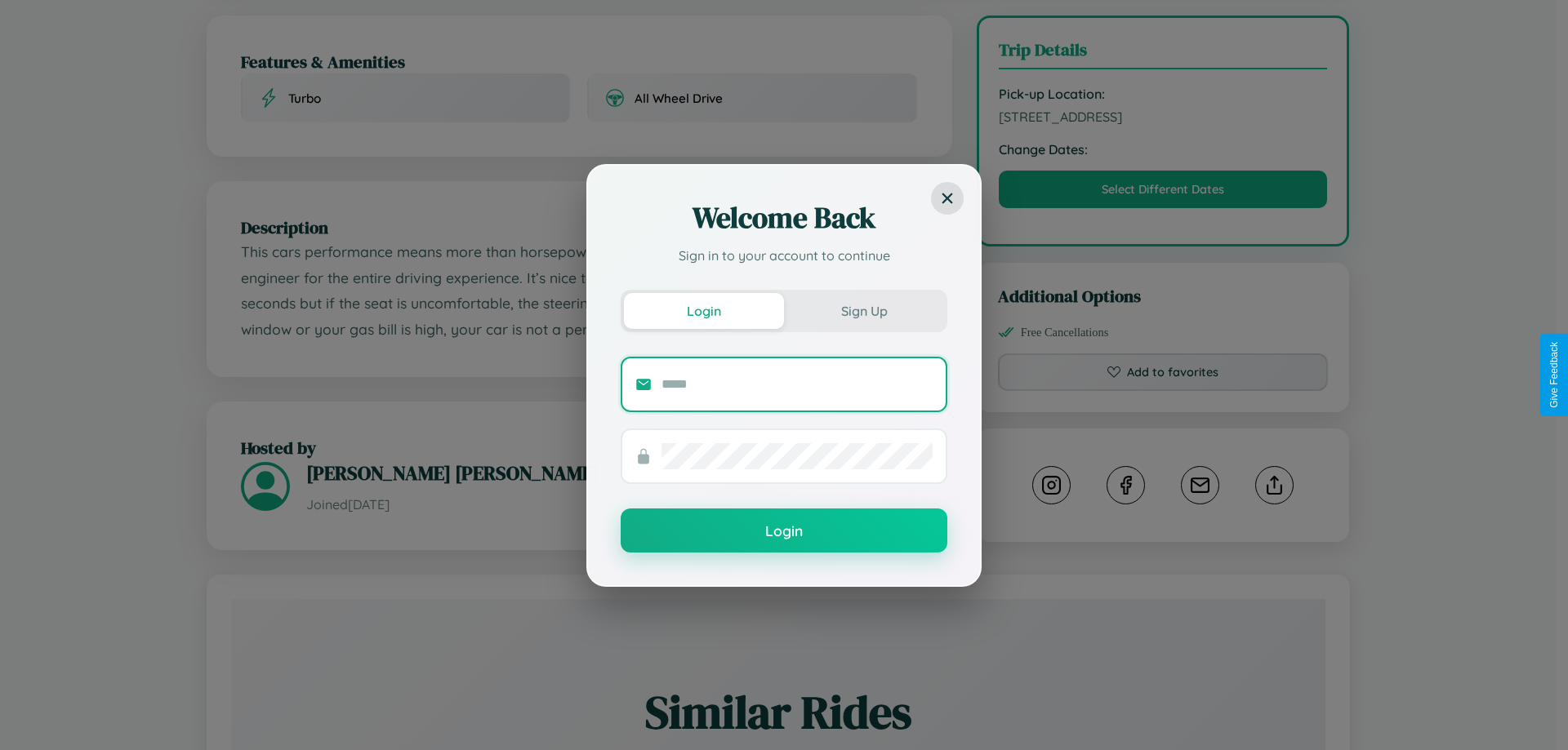
click at [797, 384] on input "text" at bounding box center [797, 384] width 271 height 26
type input "**********"
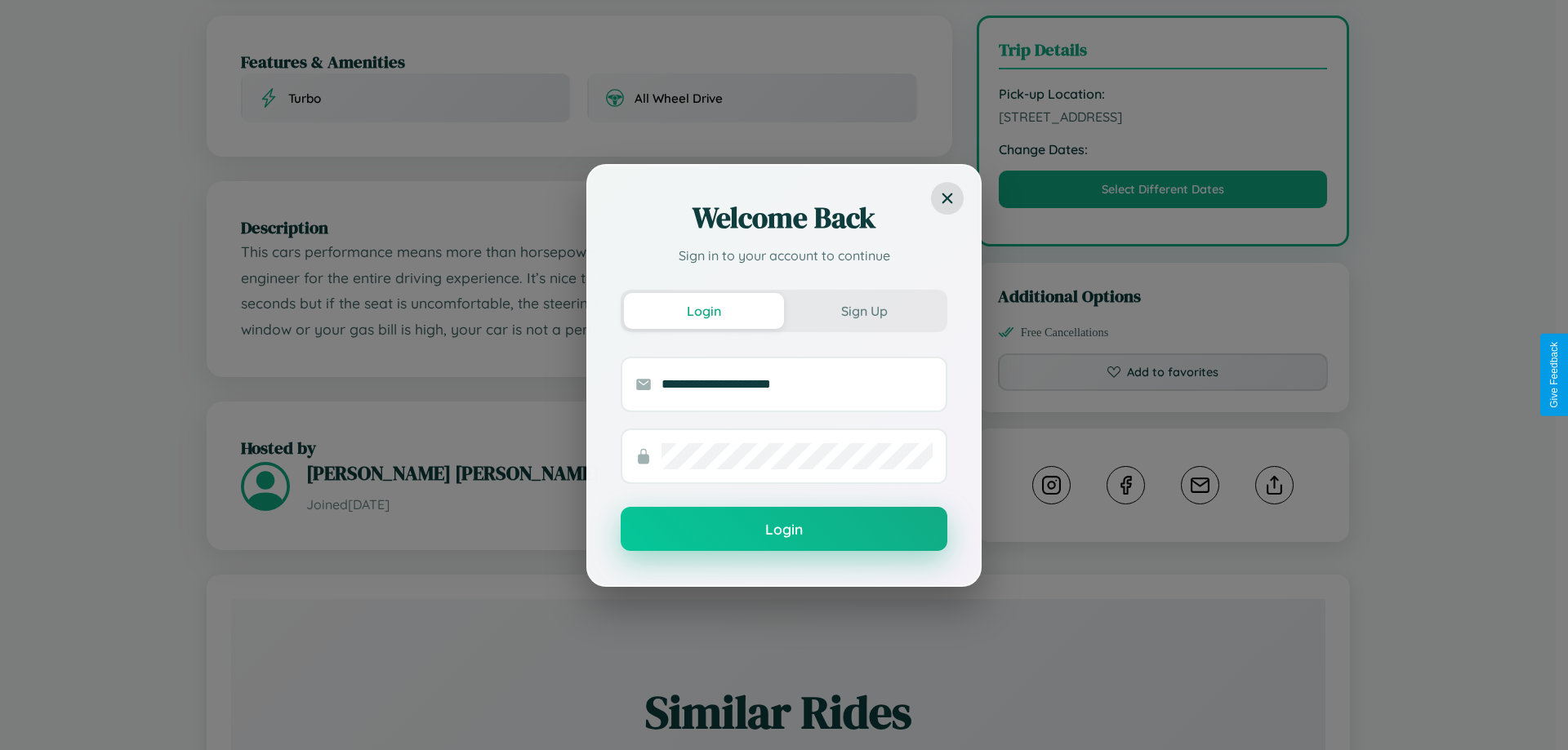
click at [784, 529] on button "Login" at bounding box center [784, 529] width 326 height 44
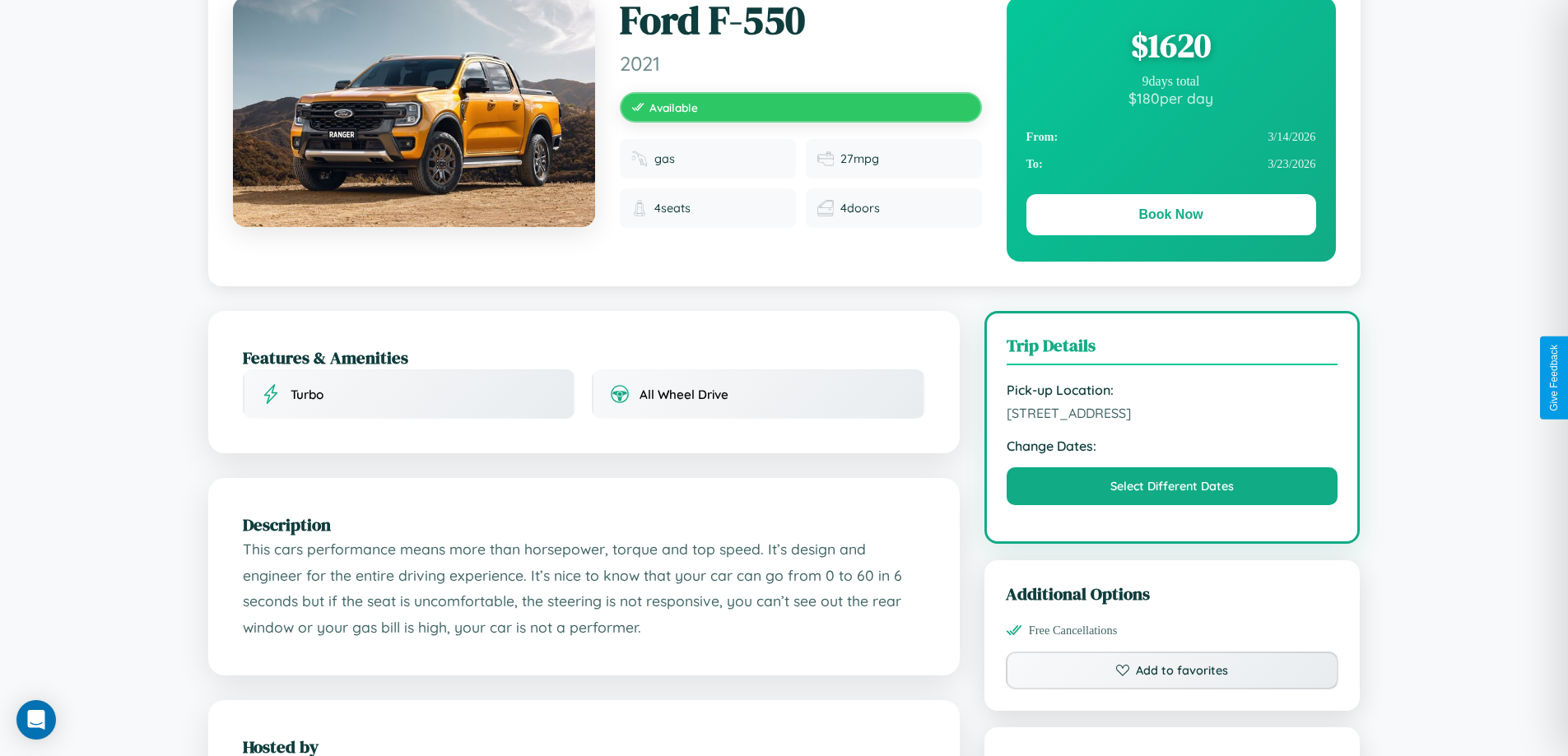
scroll to position [0, 0]
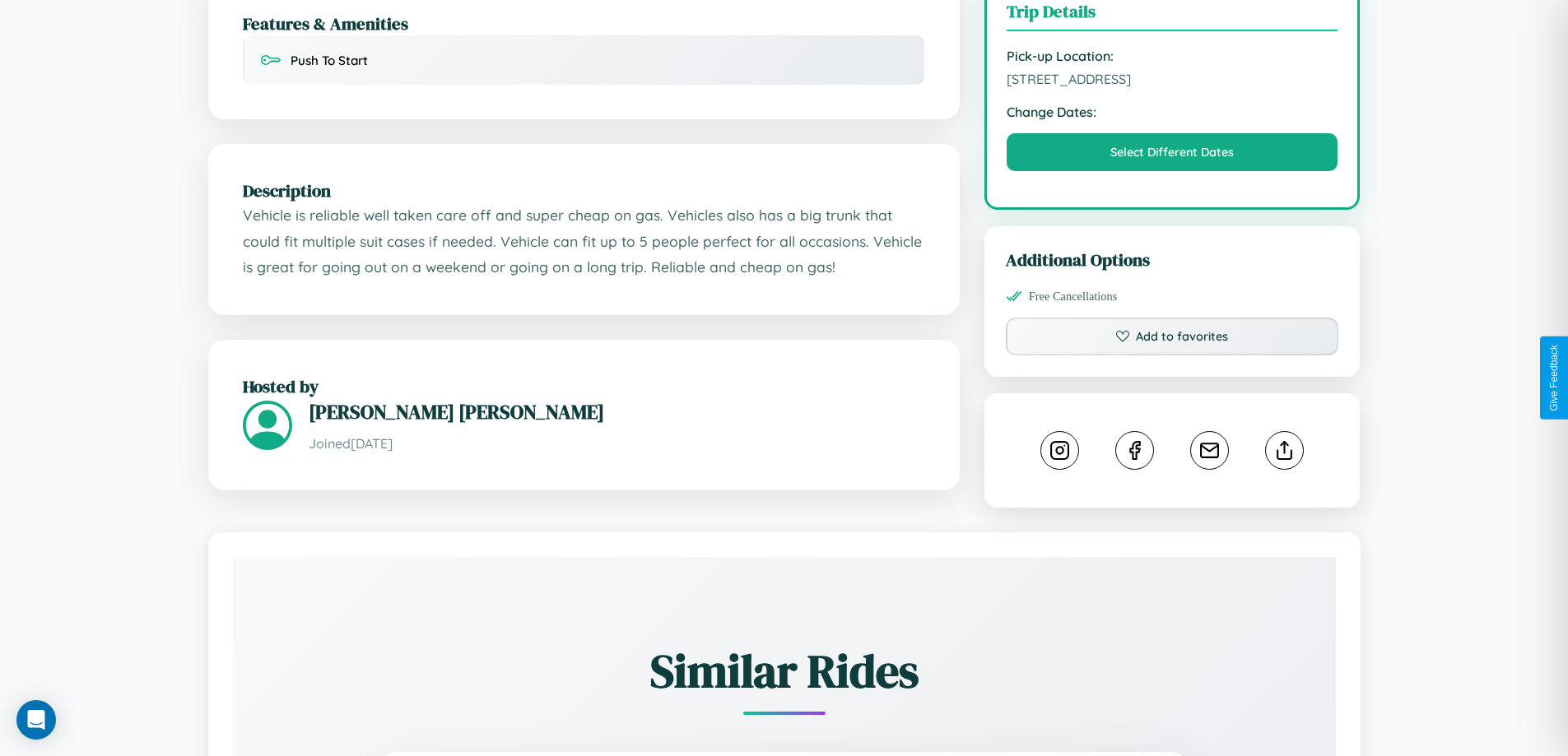
scroll to position [540, 0]
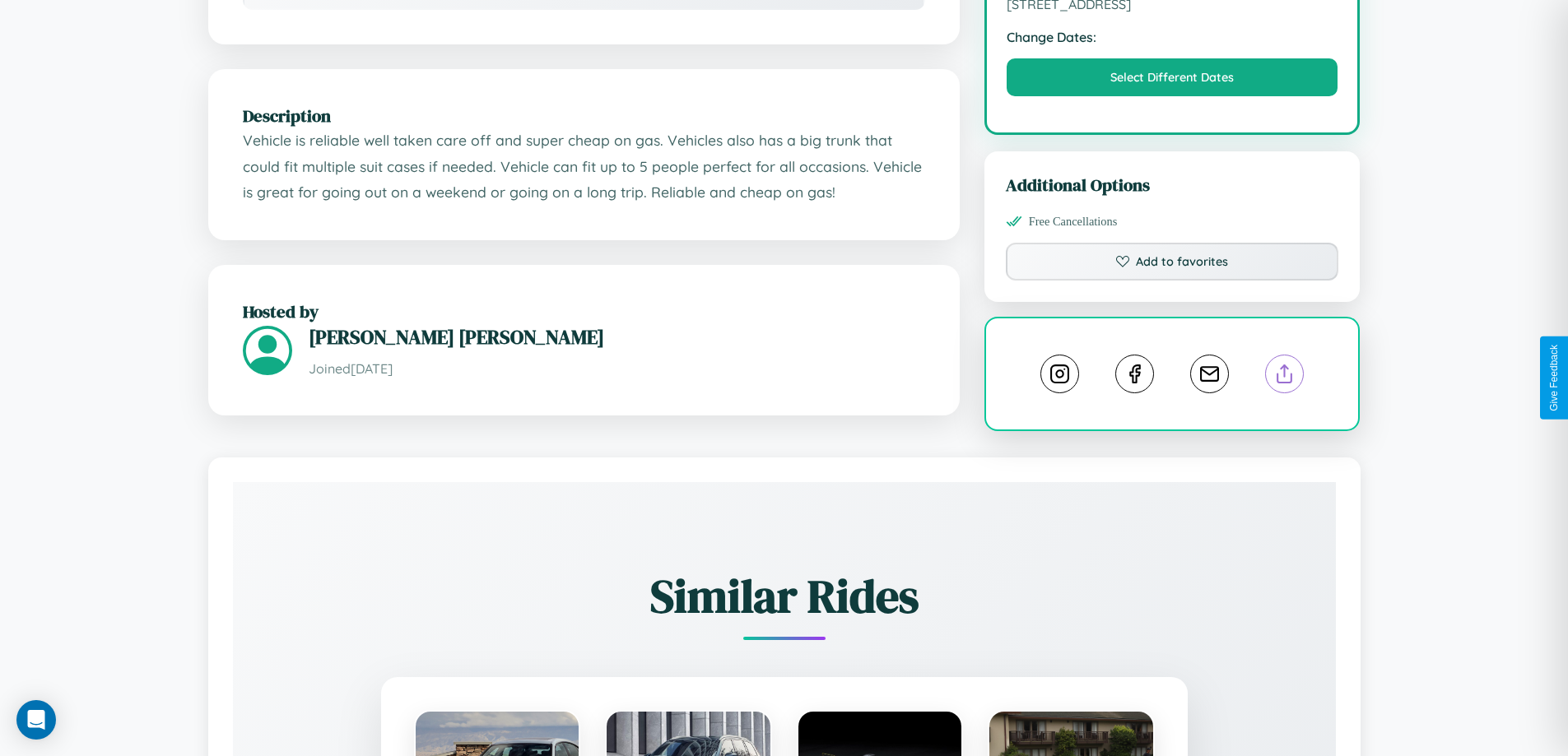
click at [1284, 376] on line at bounding box center [1284, 371] width 0 height 11
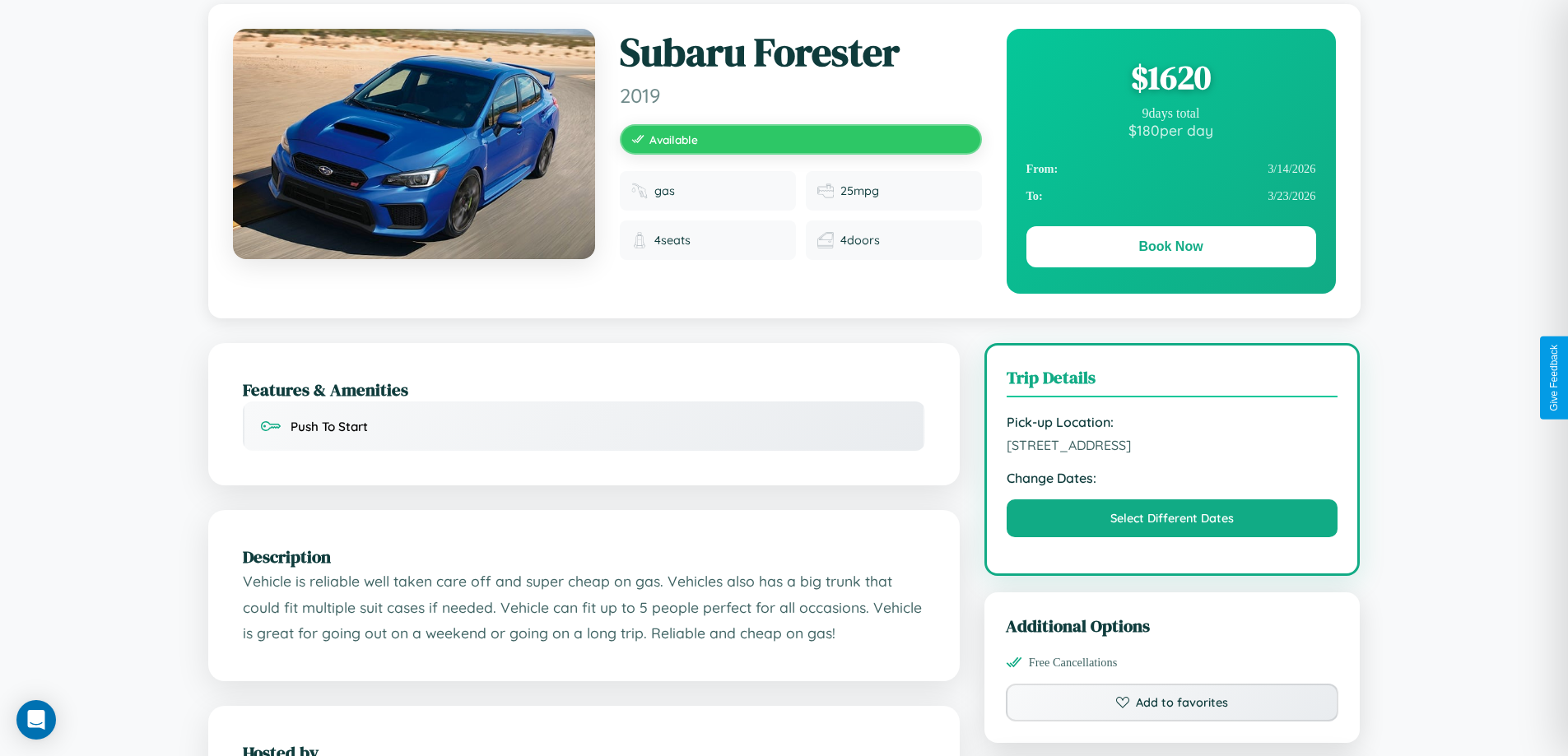
scroll to position [0, 0]
